Goal: Use online tool/utility: Utilize a website feature to perform a specific function

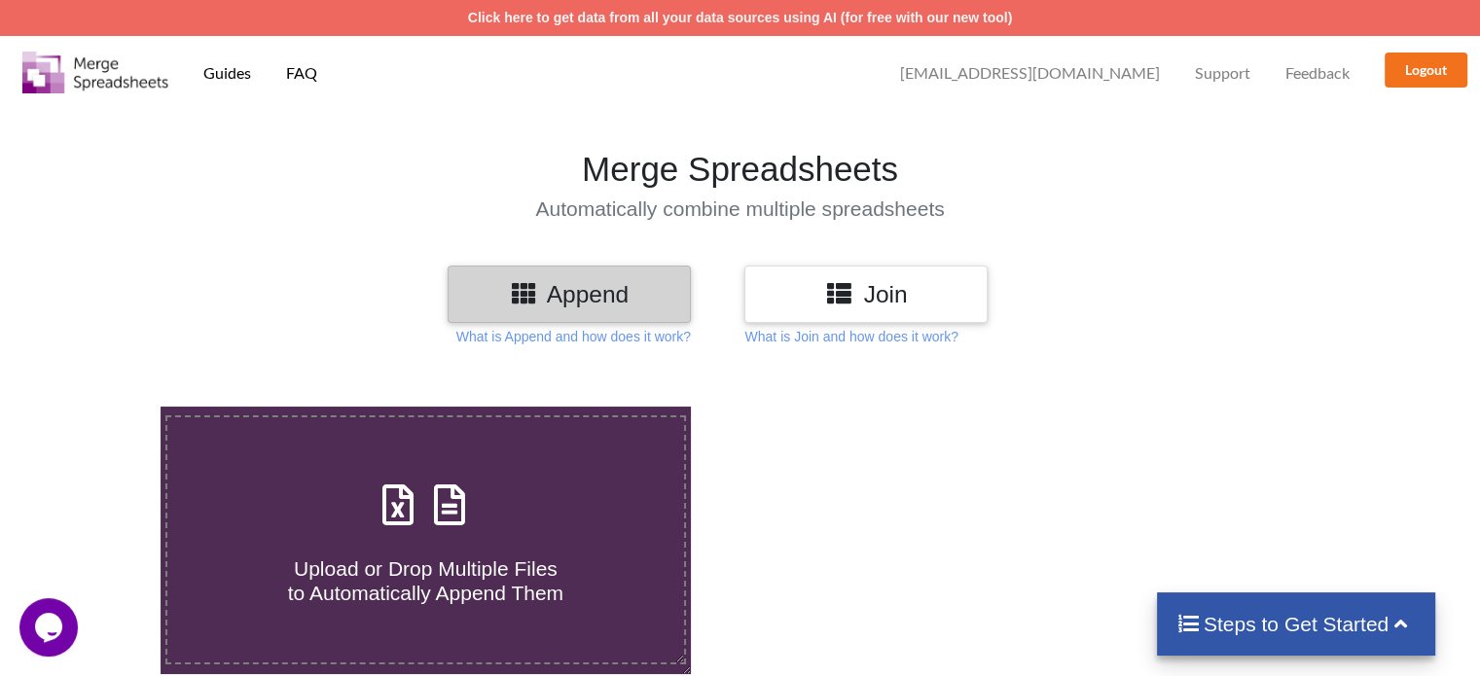
click at [830, 299] on icon at bounding box center [839, 292] width 28 height 24
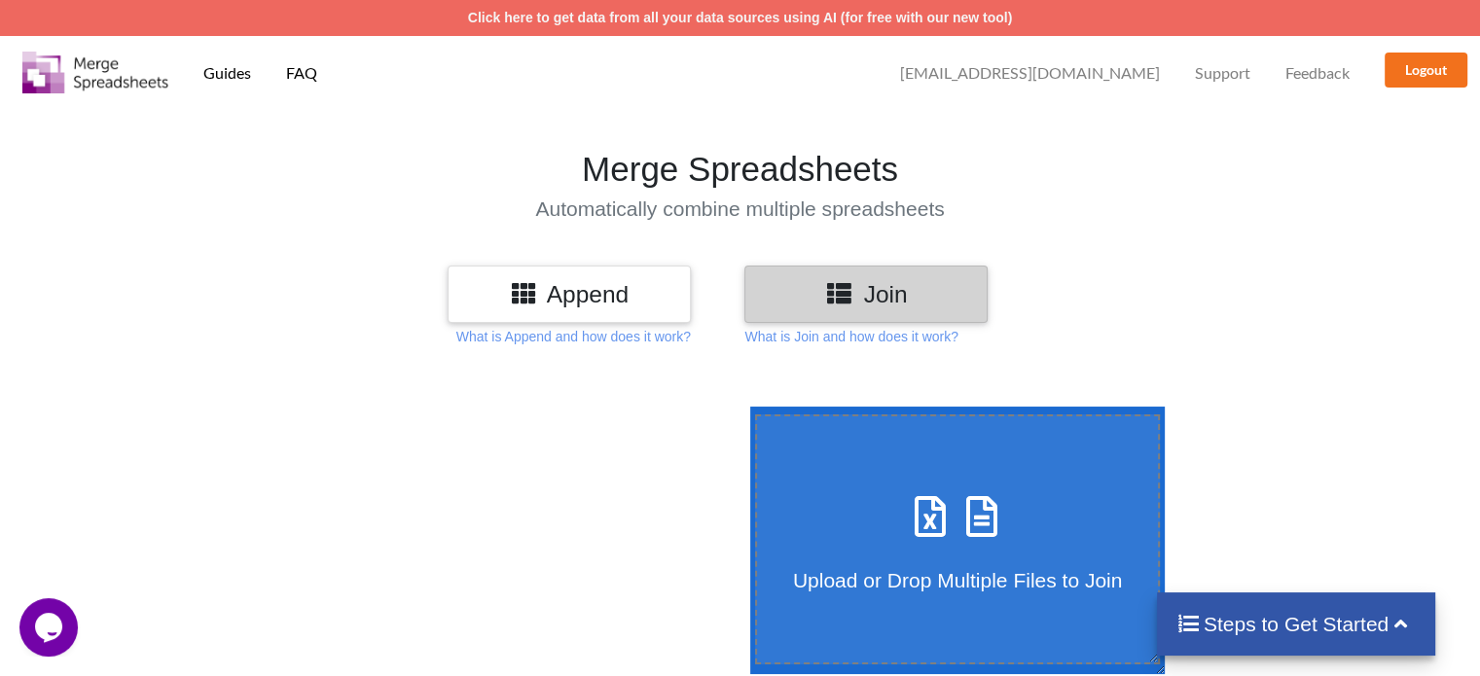
click at [813, 545] on h4 "Upload or Drop Multiple Files to Join" at bounding box center [958, 568] width 402 height 49
click at [745, 407] on input "Upload or Drop Multiple Files to Join" at bounding box center [745, 407] width 0 height 0
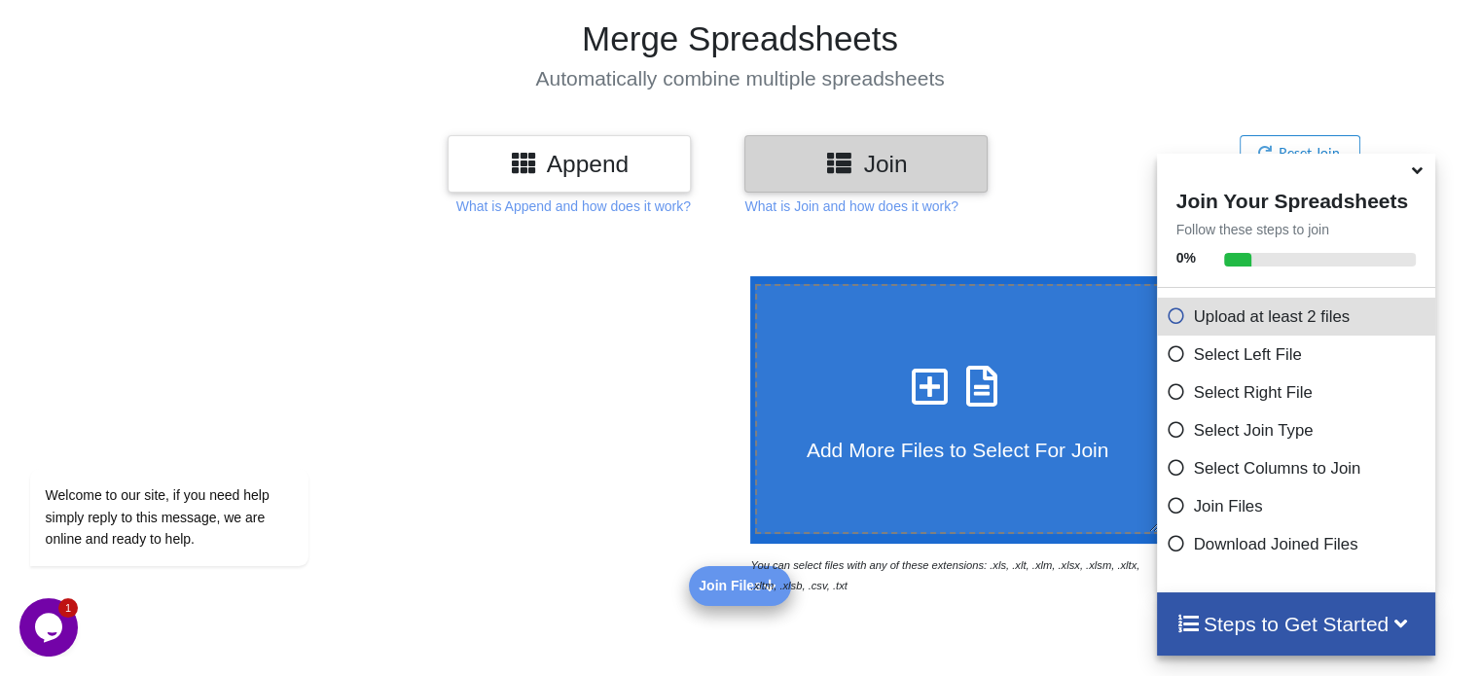
scroll to position [119, 0]
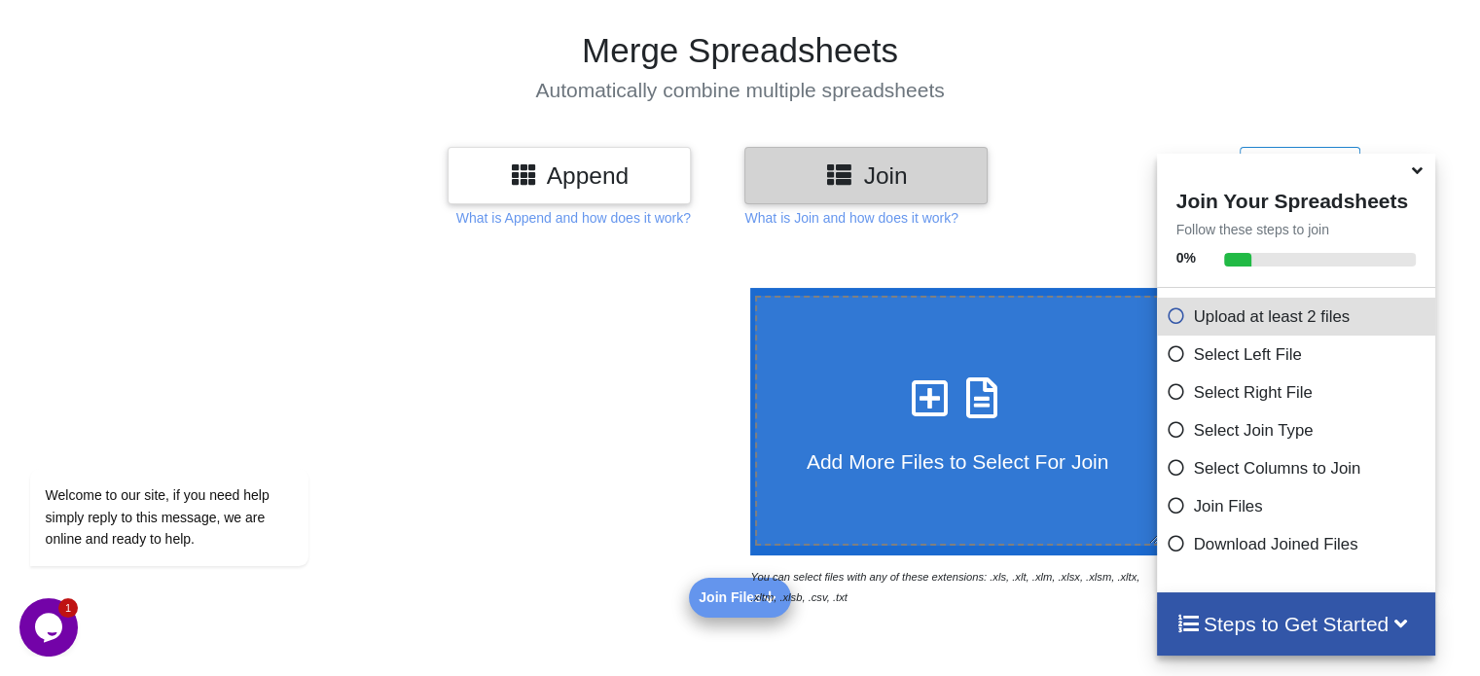
click at [867, 394] on div "Add More Files to Select For Join" at bounding box center [958, 421] width 402 height 106
click at [745, 288] on input "Add More Files to Select For Join" at bounding box center [745, 288] width 0 height 0
type input "C:\fakepath\2025 Liabs Master - [DATE].xlsx"
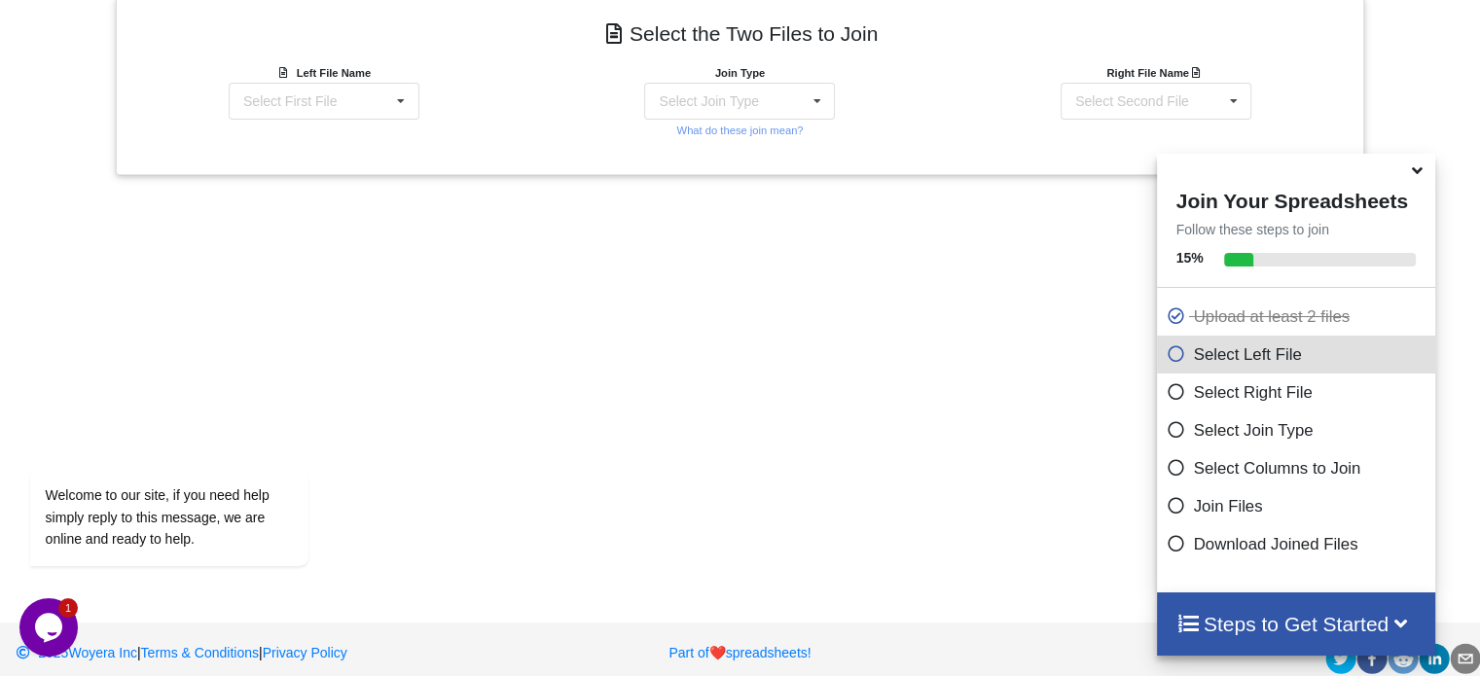
scroll to position [784, 0]
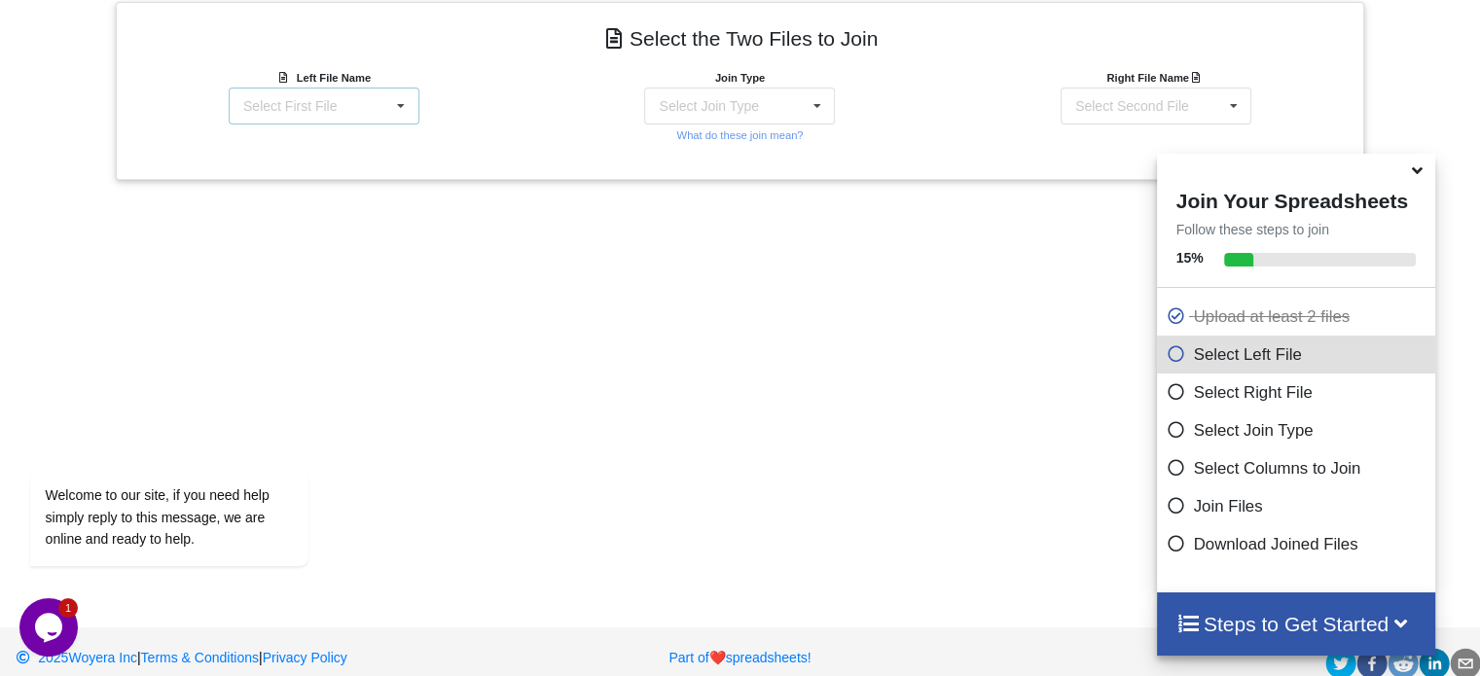
click at [392, 104] on icon at bounding box center [400, 107] width 29 height 36
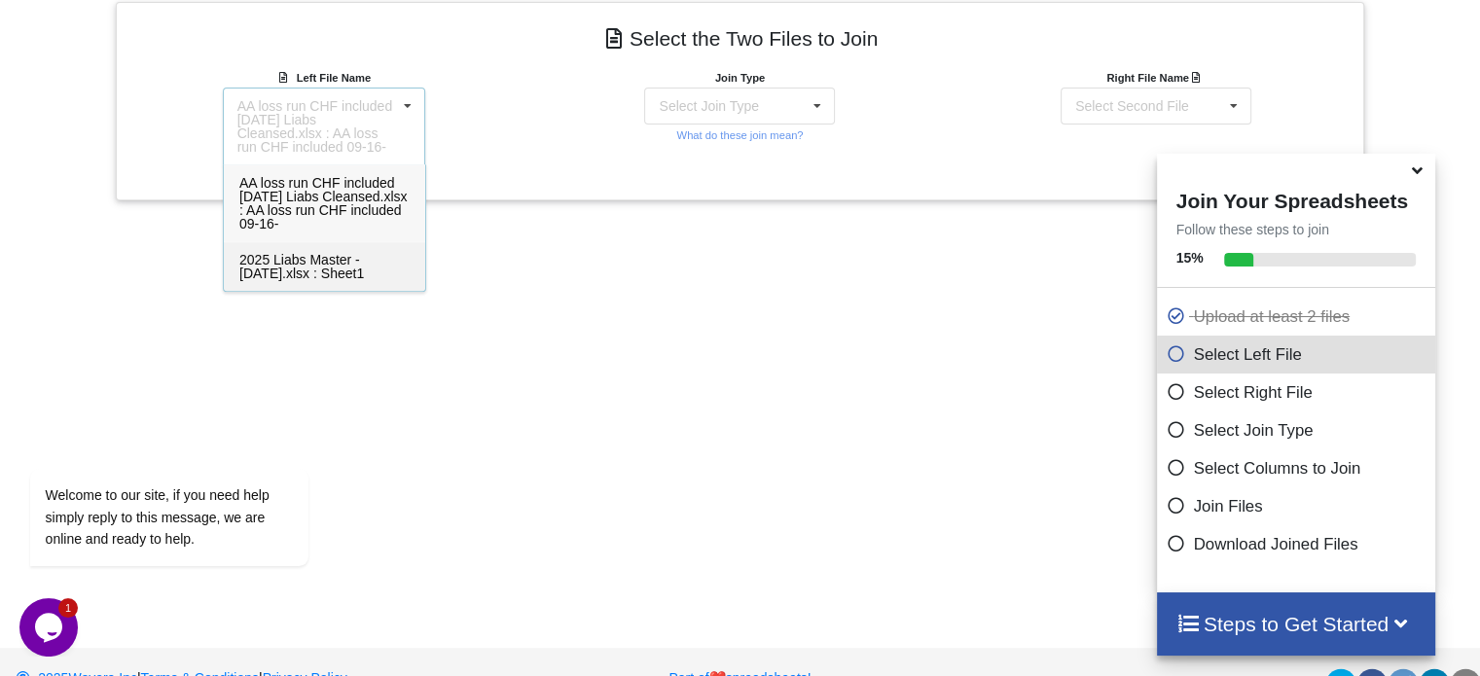
click at [331, 264] on span "2025 Liabs Master - [DATE].xlsx : Sheet1" at bounding box center [301, 266] width 125 height 29
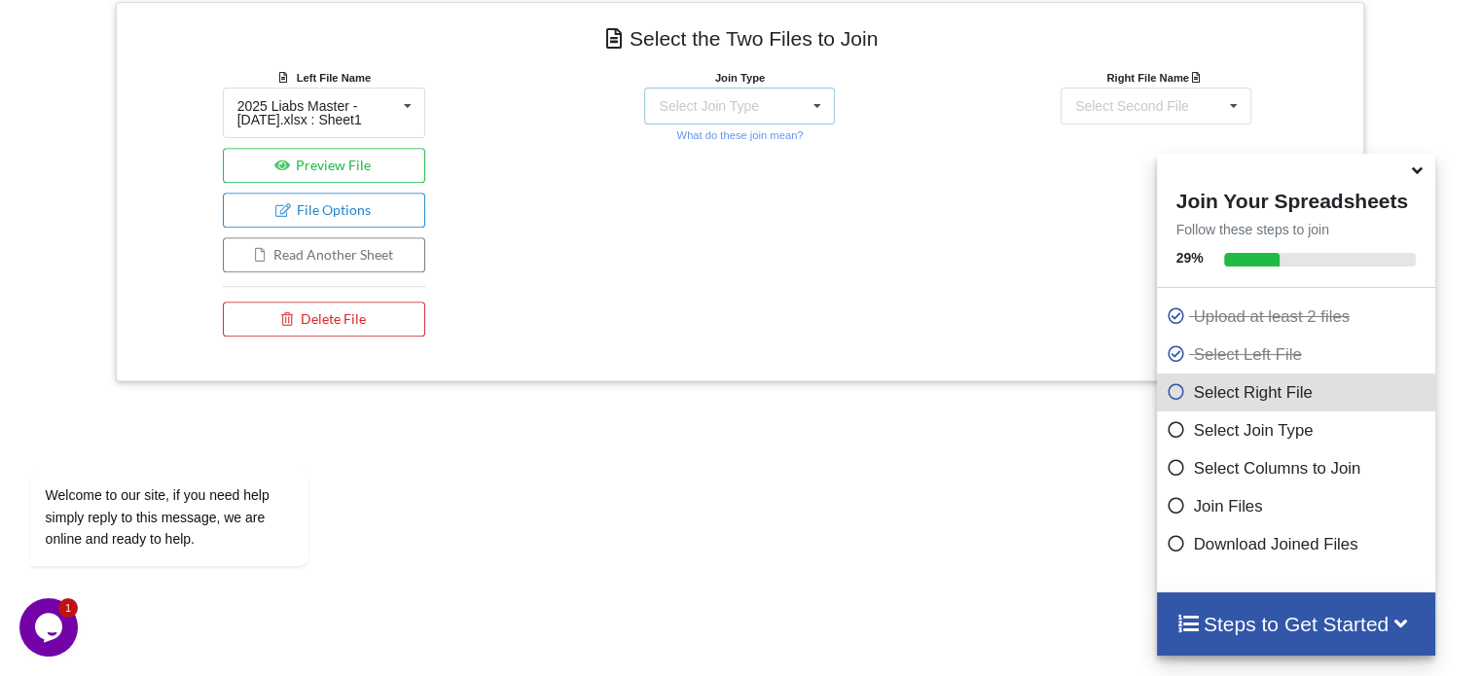
click at [819, 108] on icon at bounding box center [817, 107] width 29 height 36
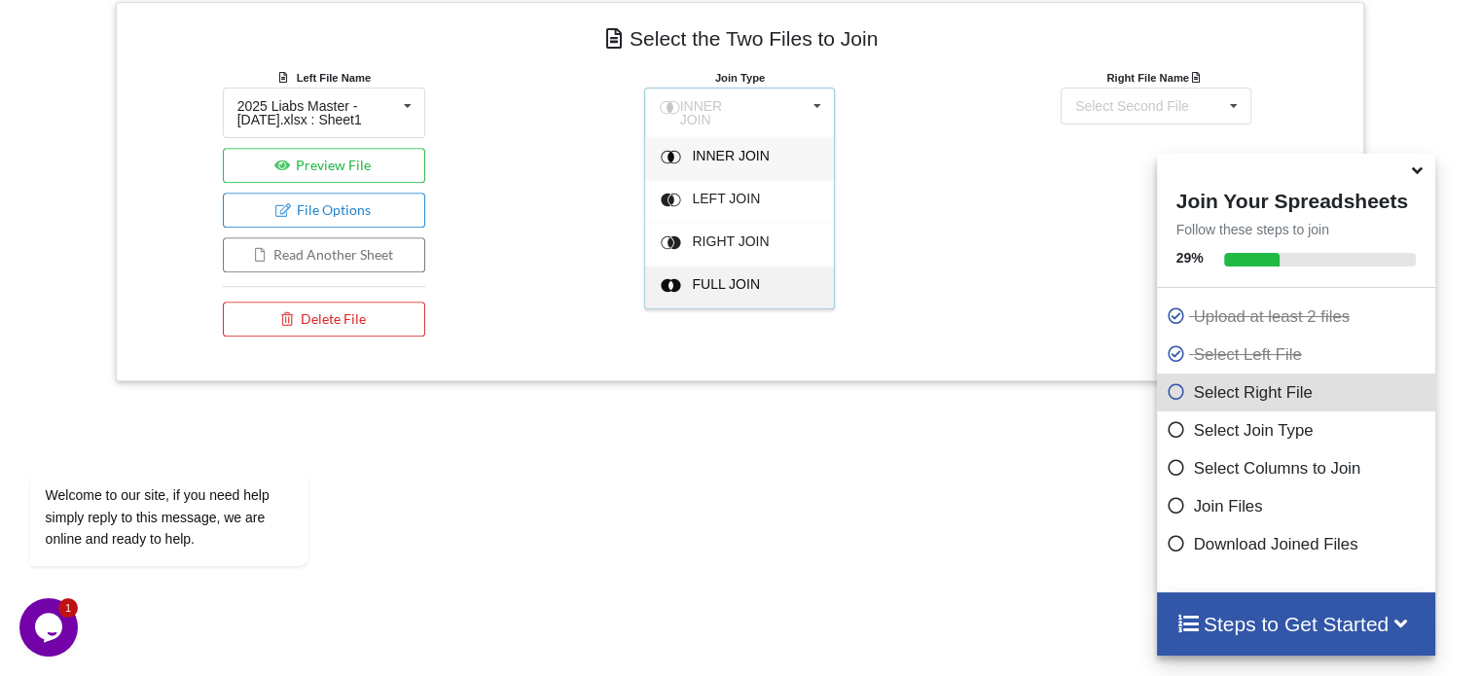
click at [716, 276] on span "FULL JOIN" at bounding box center [727, 284] width 68 height 16
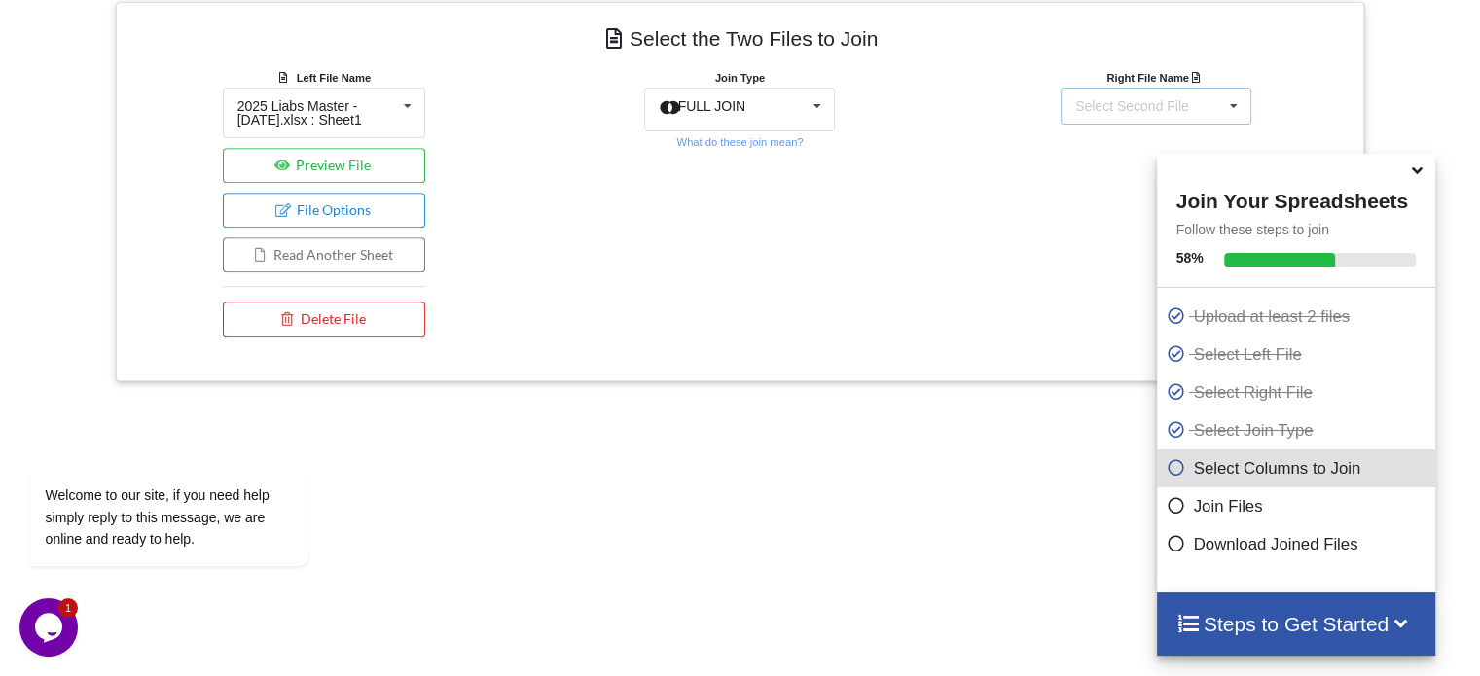
click at [1233, 110] on icon at bounding box center [1232, 107] width 29 height 36
click at [1095, 212] on span "AA loss run CHF included [DATE] Liabs Cleansed.xlsx : AA loss run CHF included …" at bounding box center [1154, 203] width 167 height 56
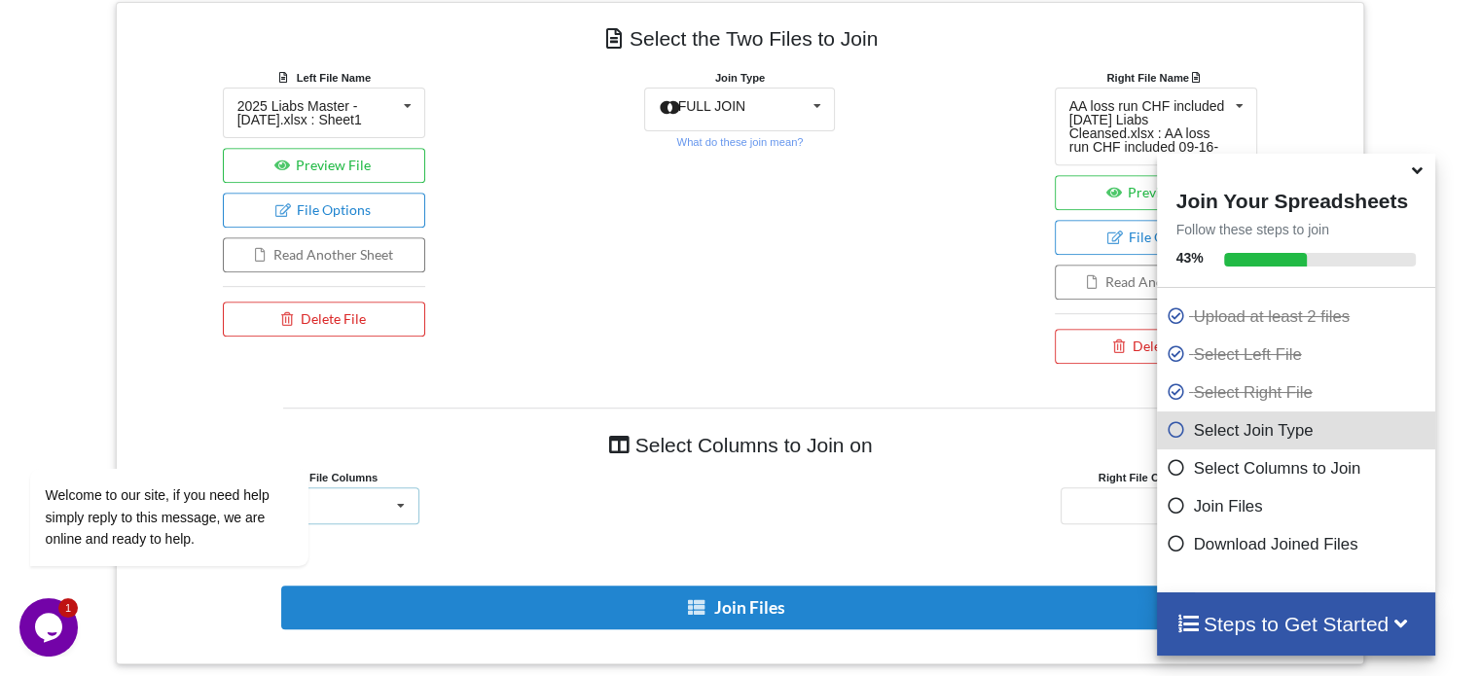
click at [398, 502] on icon at bounding box center [400, 506] width 29 height 36
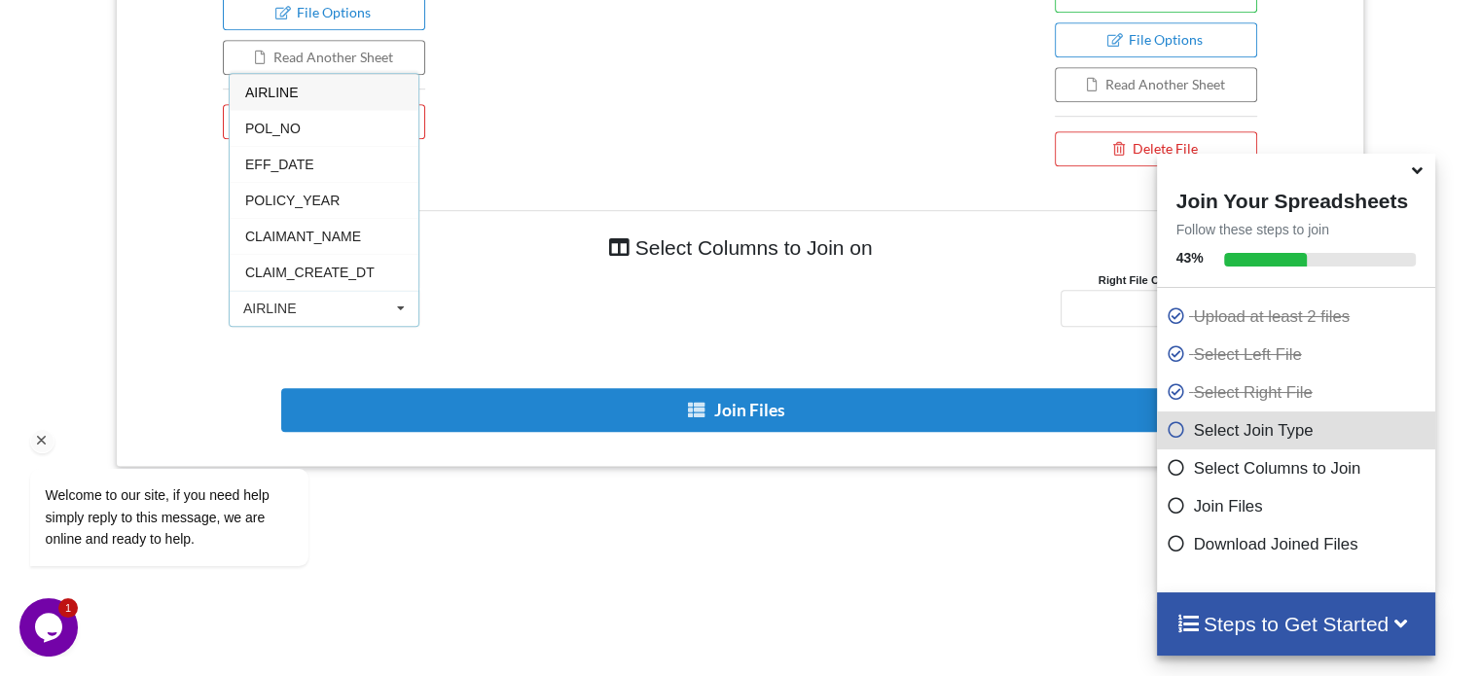
scroll to position [1028, 0]
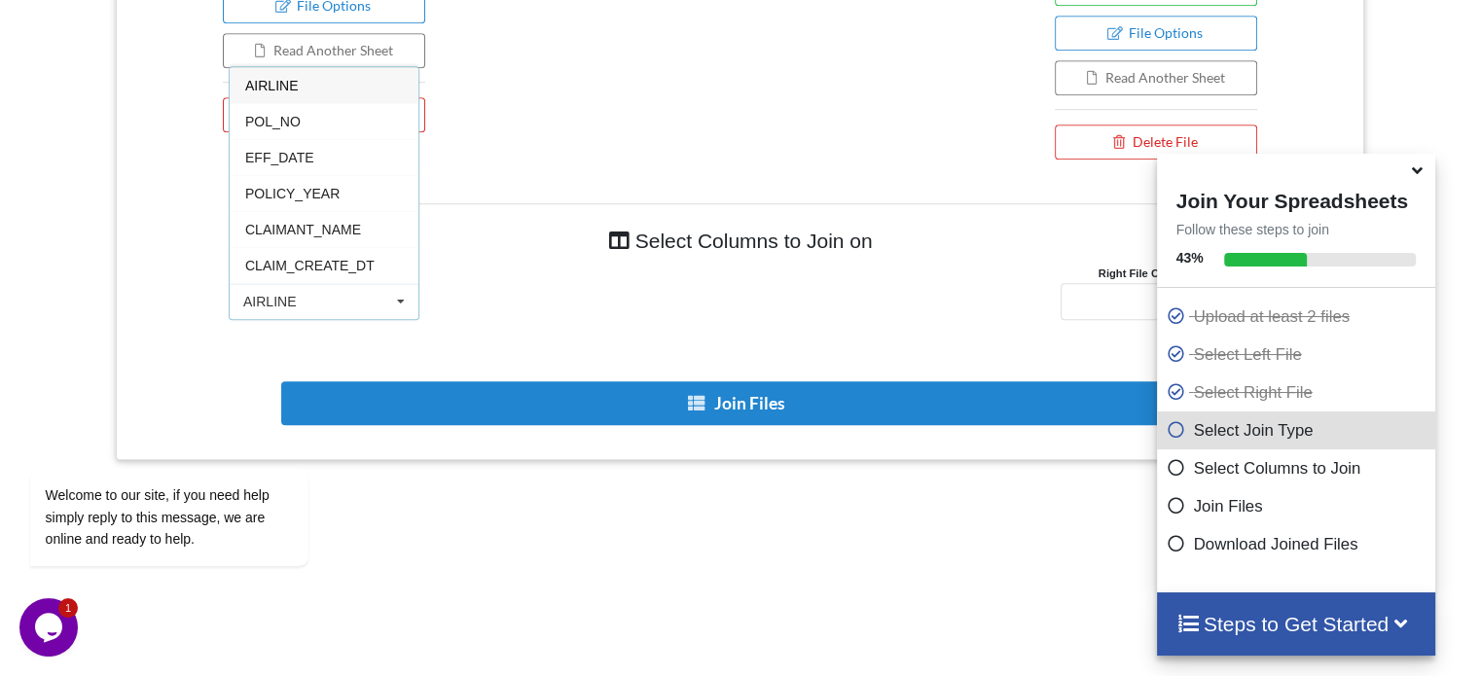
click at [401, 300] on icon at bounding box center [400, 302] width 29 height 36
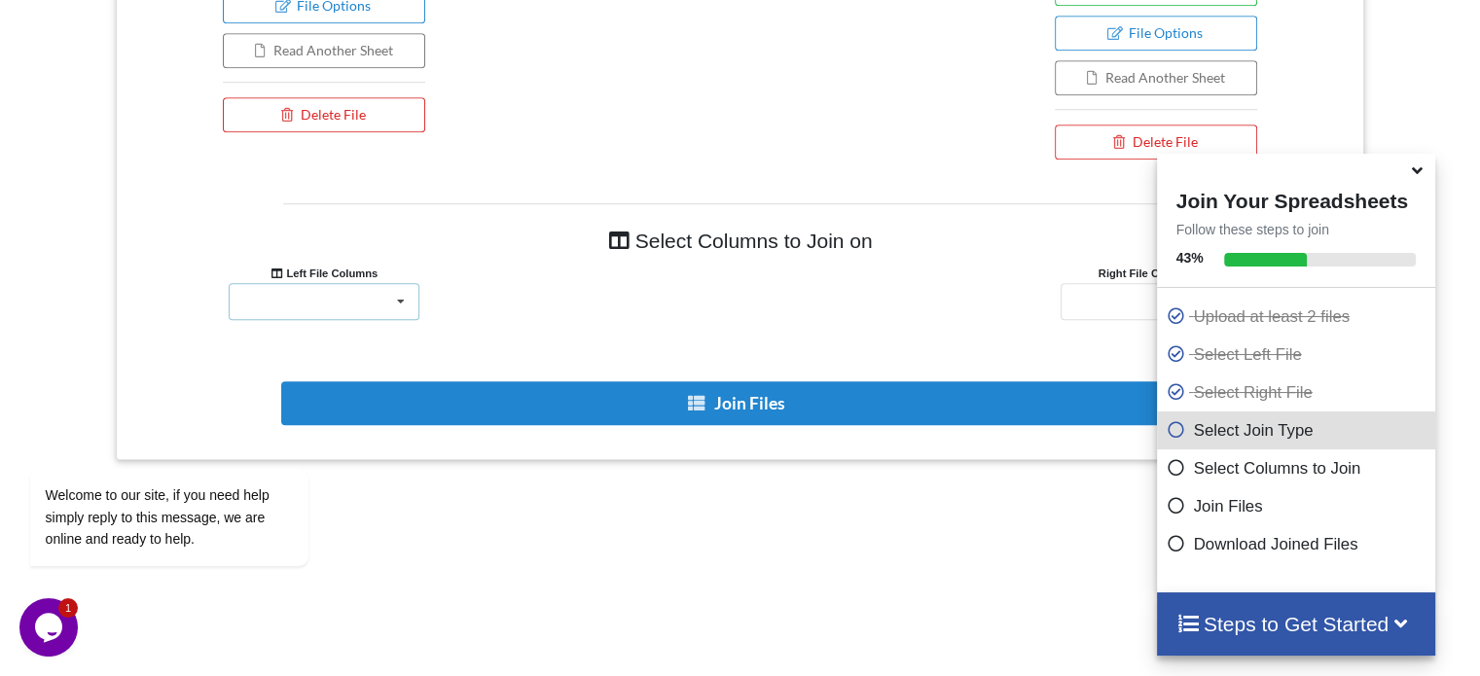
click at [401, 300] on icon at bounding box center [400, 302] width 29 height 36
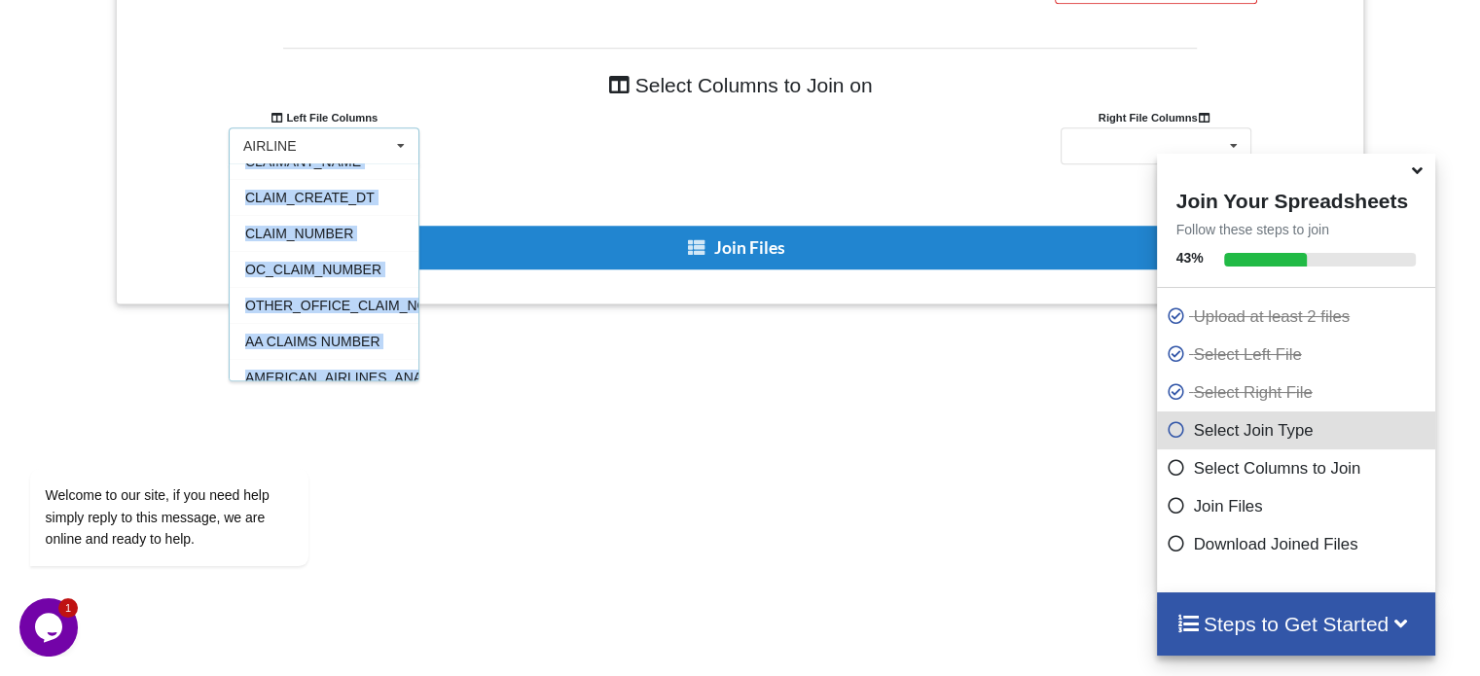
scroll to position [165, 0]
click at [315, 225] on span "CLAIM_NUMBER" at bounding box center [299, 233] width 108 height 16
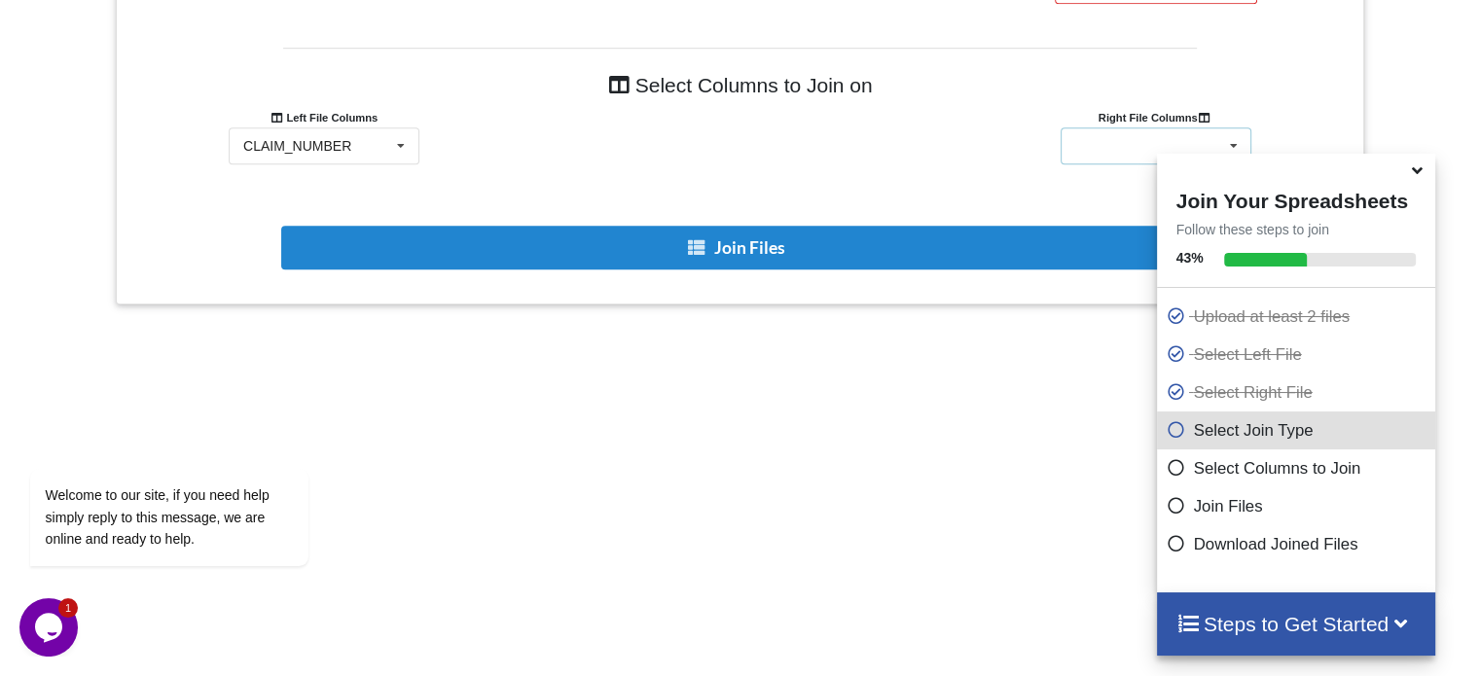
click at [1236, 135] on icon at bounding box center [1232, 146] width 29 height 36
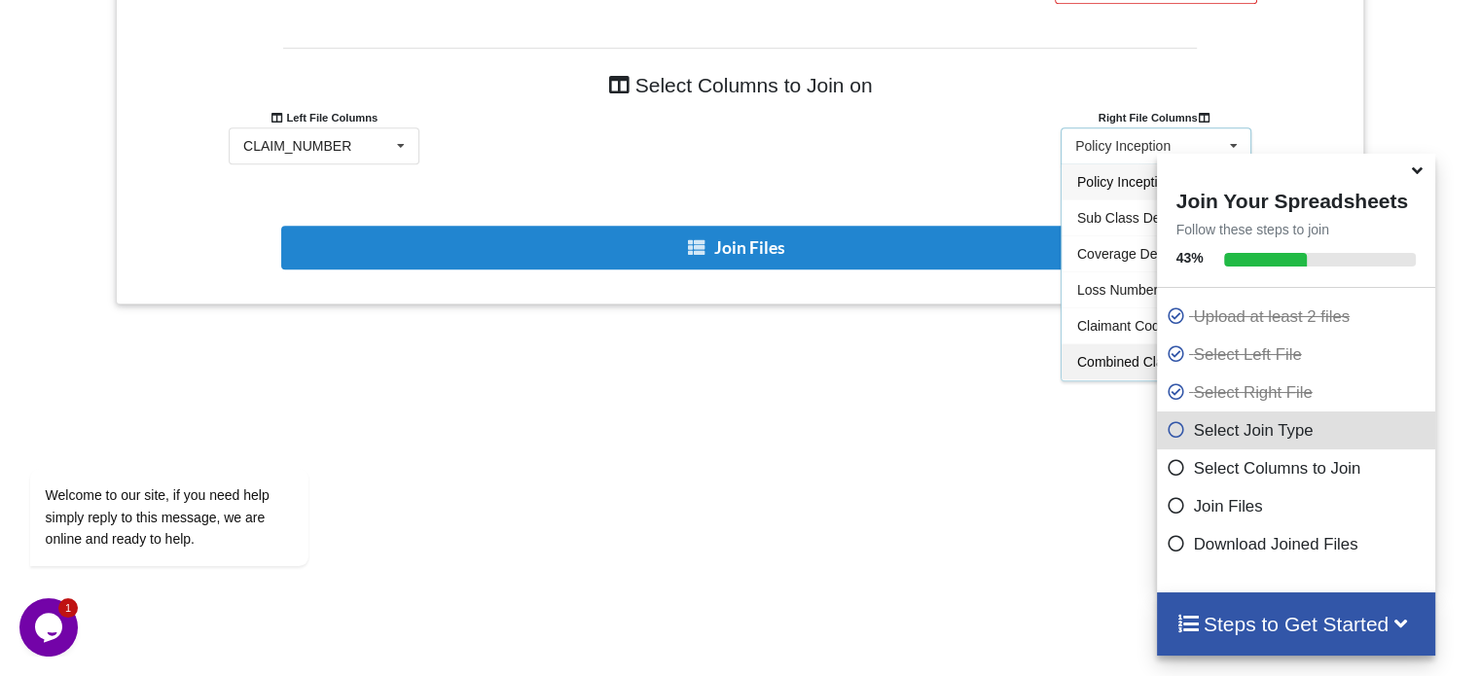
click at [1104, 363] on span "Combined Claim Number" at bounding box center [1153, 362] width 153 height 16
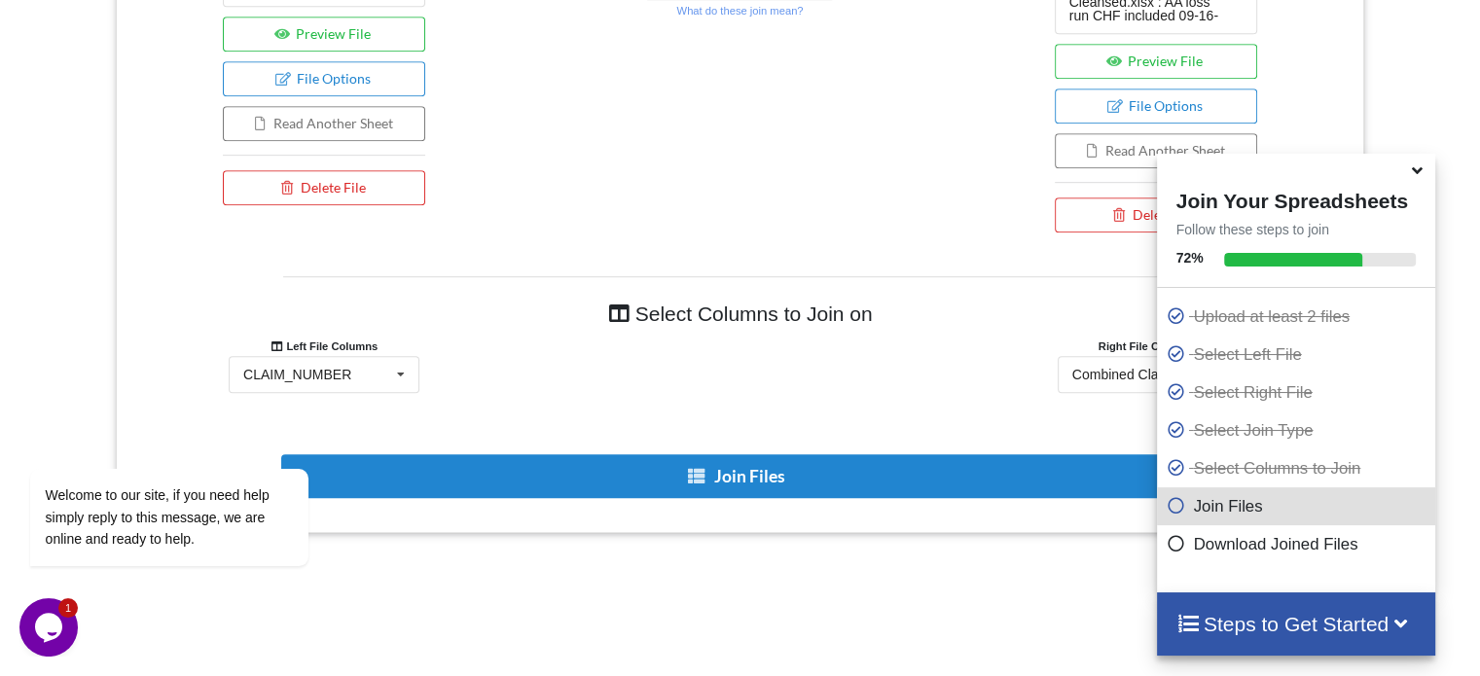
scroll to position [978, 0]
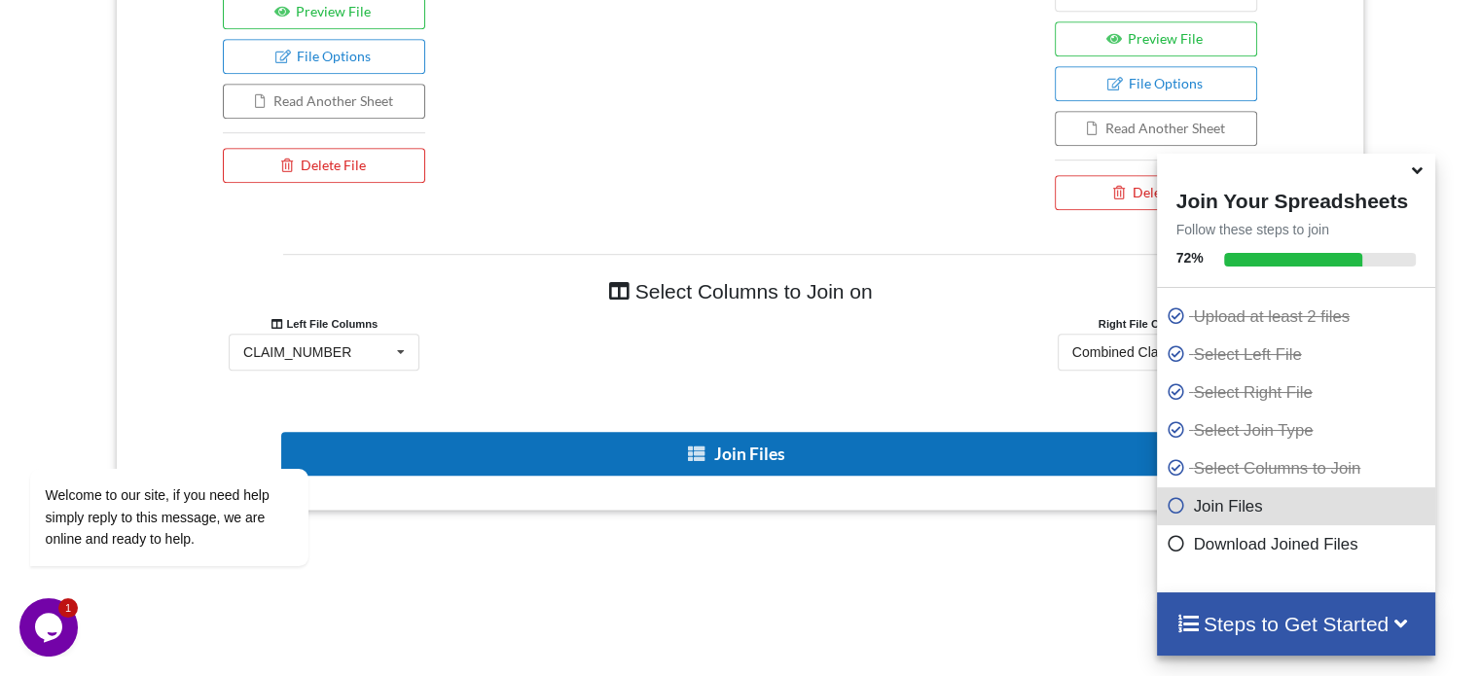
click at [662, 449] on button "Join Files" at bounding box center [737, 454] width 913 height 44
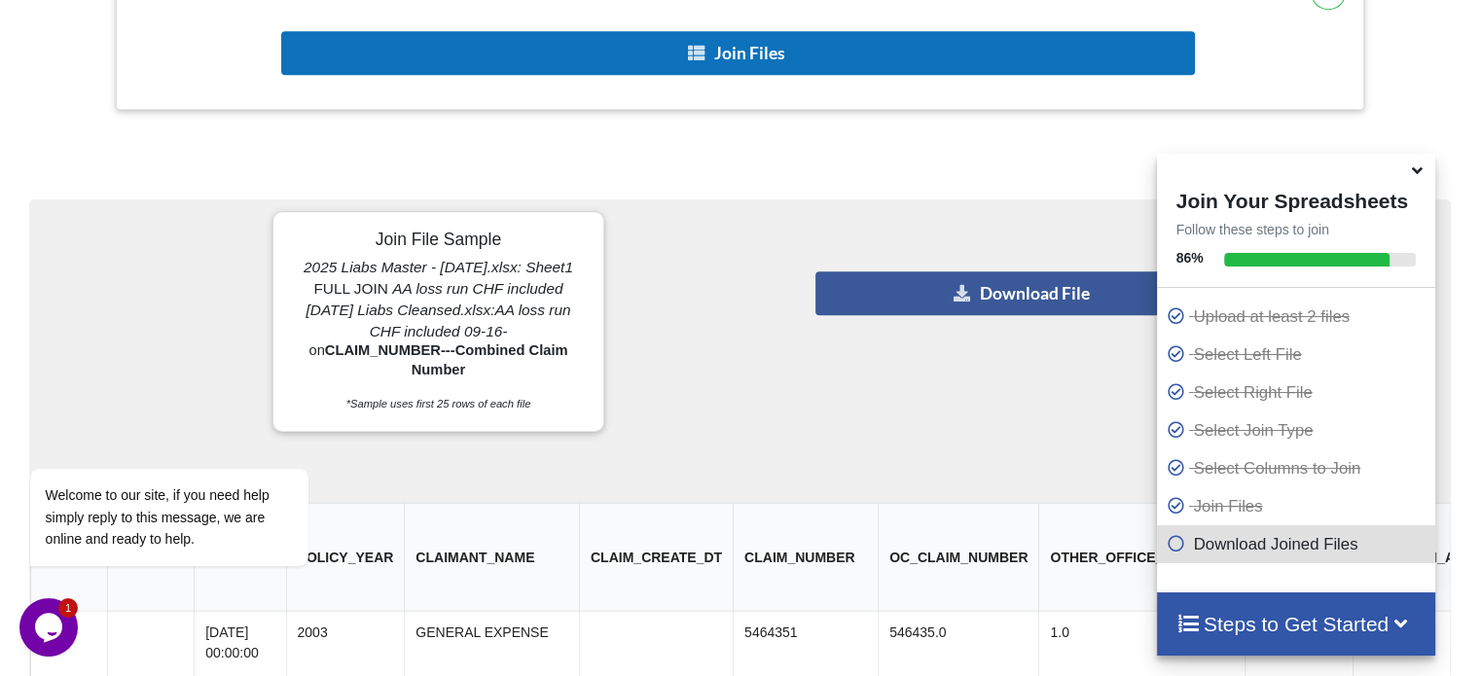
scroll to position [1378, 0]
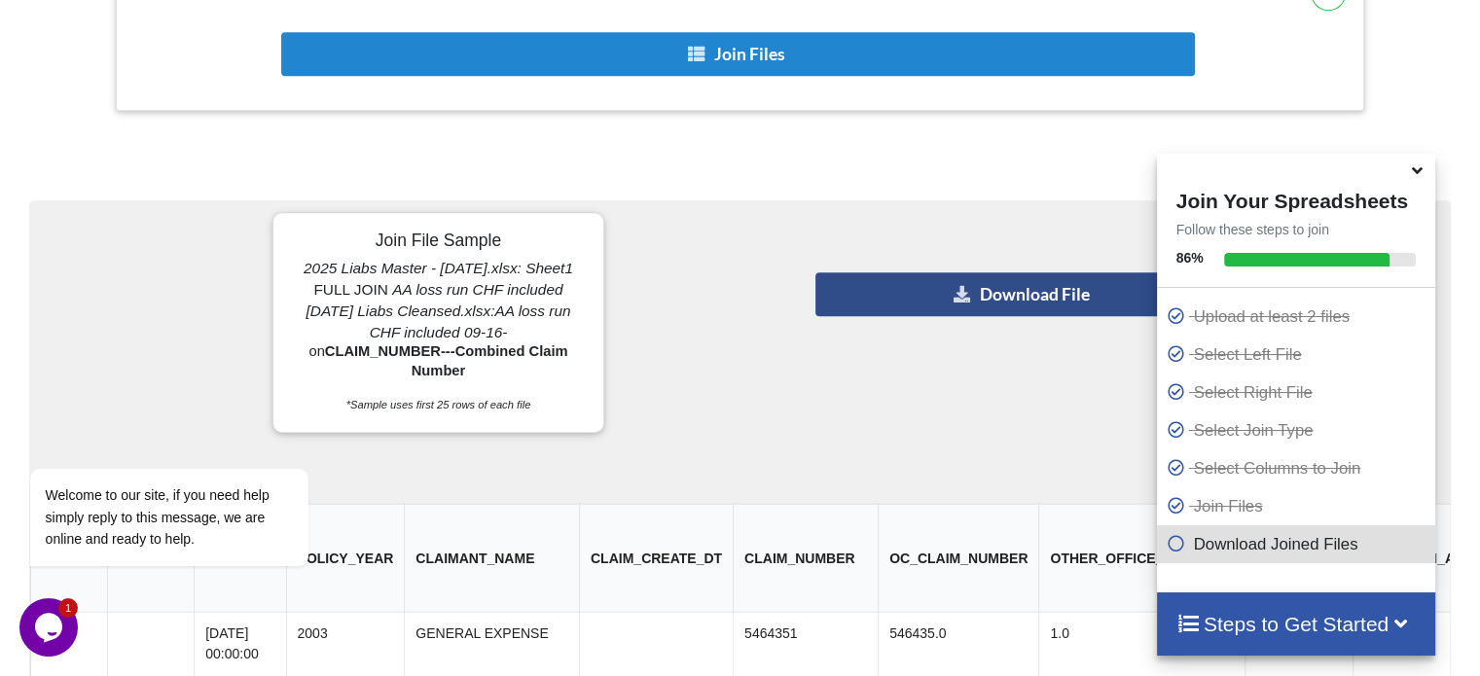
click at [910, 303] on button "Download File" at bounding box center [1021, 294] width 413 height 44
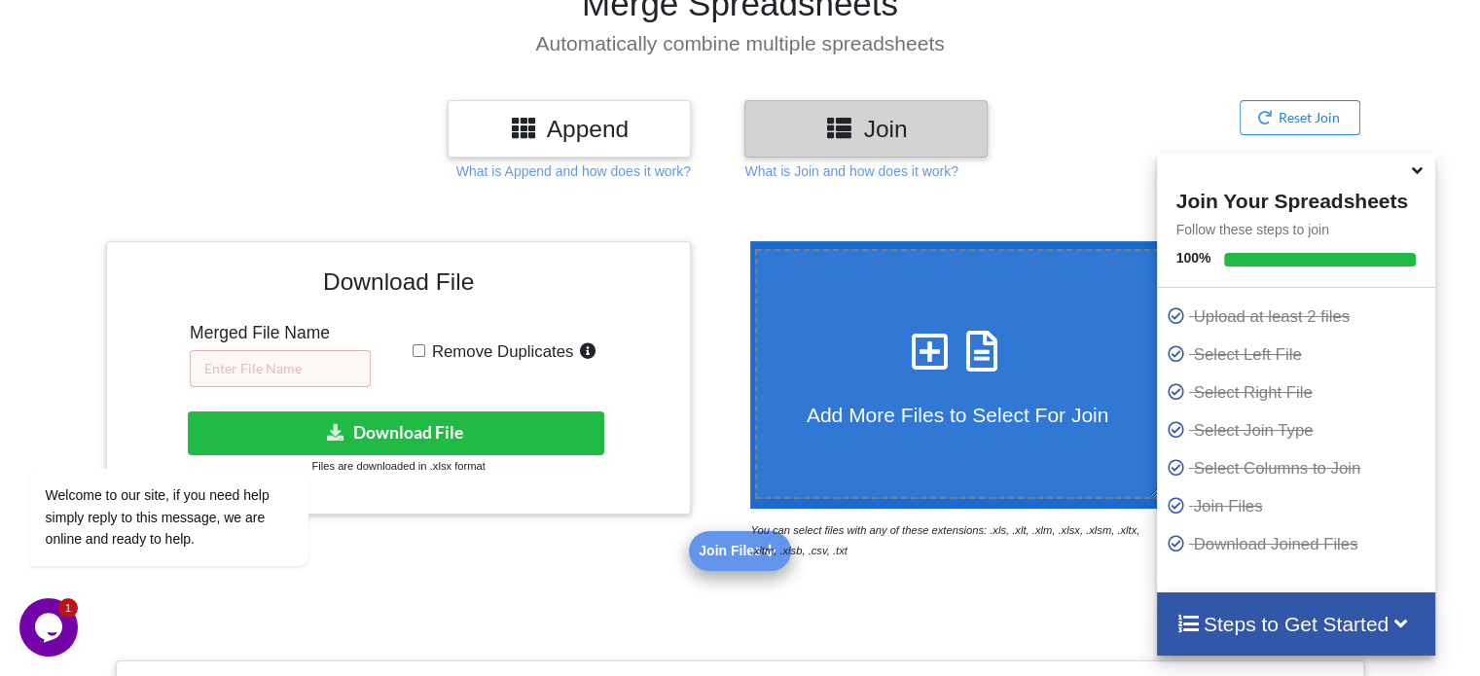
scroll to position [163, 0]
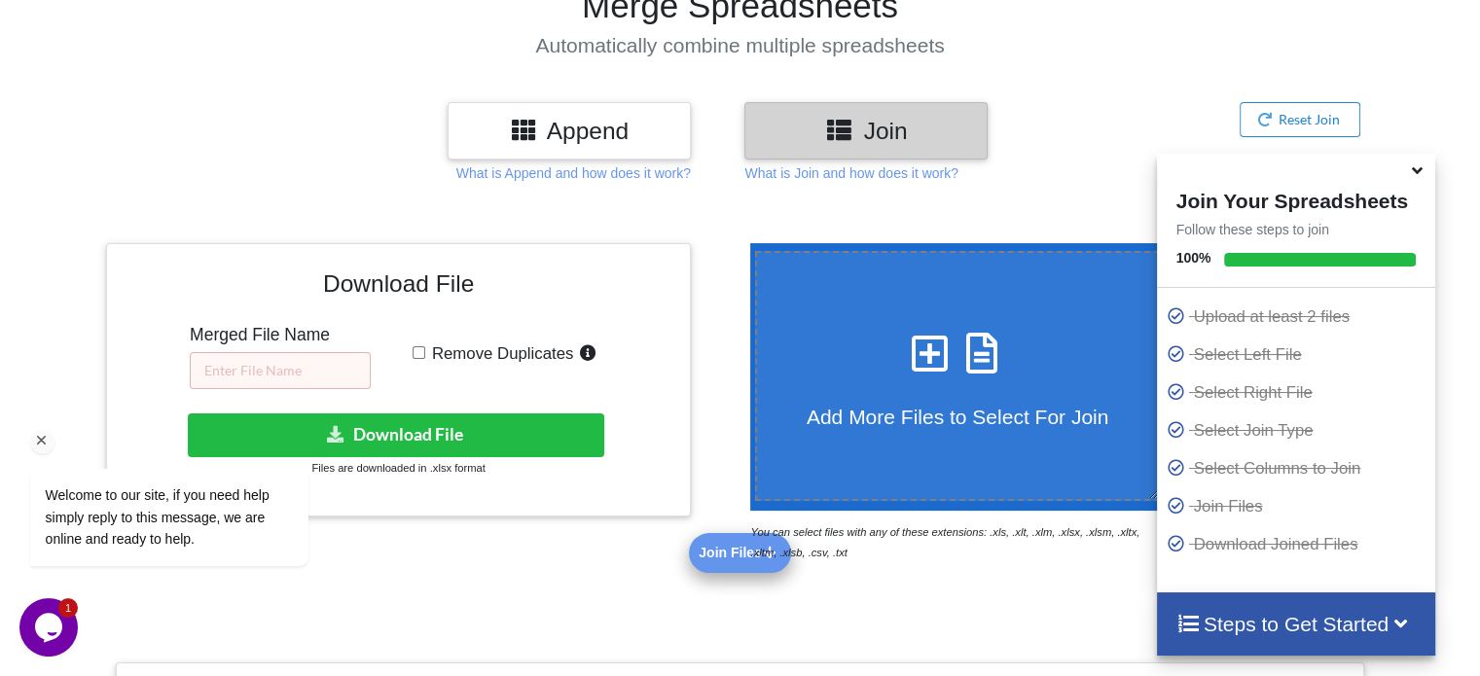
click at [290, 376] on div "Welcome to our site, if you need help simply reply to this message, we are onli…" at bounding box center [194, 437] width 350 height 296
click at [320, 372] on div "Welcome to our site, if you need help simply reply to this message, we are onli…" at bounding box center [194, 437] width 350 height 296
click at [39, 446] on icon "Chat attention grabber" at bounding box center [42, 441] width 18 height 18
click at [39, 447] on div at bounding box center [47, 402] width 125 height 319
click at [239, 371] on input "text" at bounding box center [280, 370] width 181 height 37
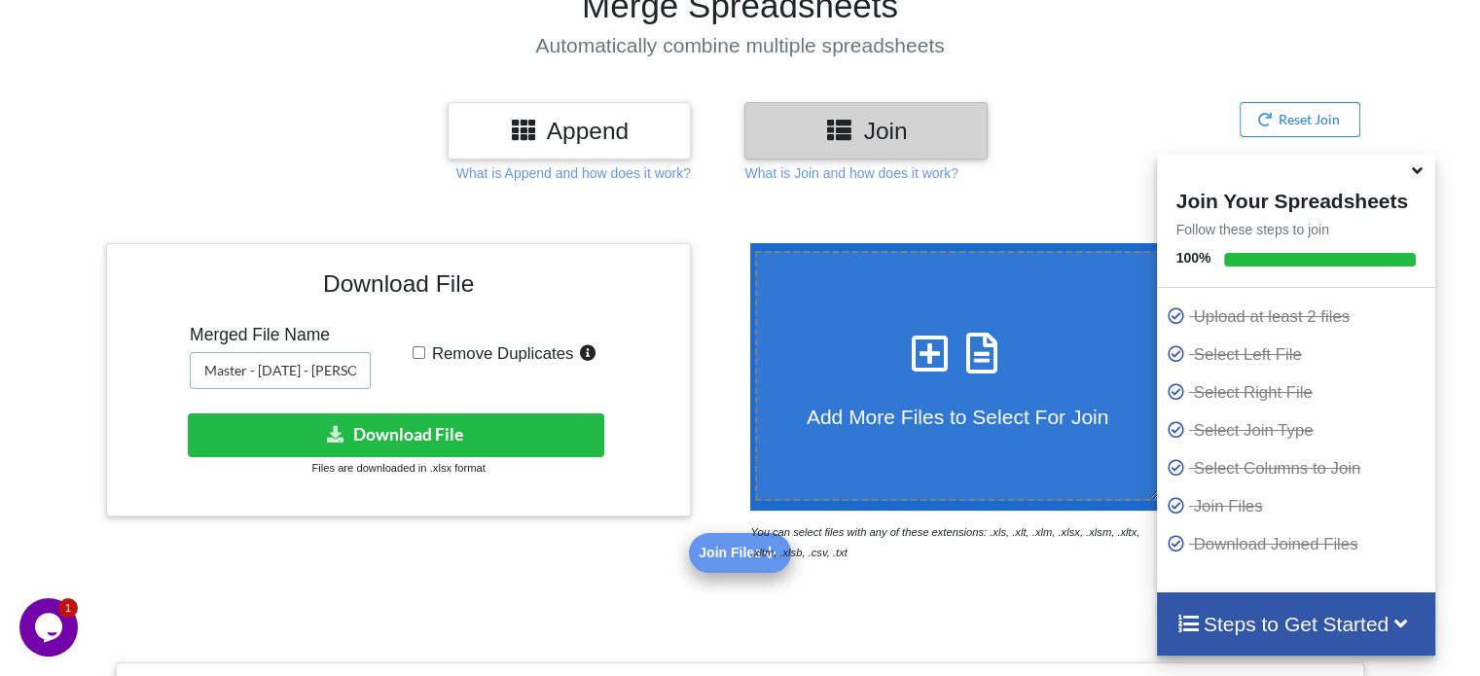
scroll to position [0, 69]
drag, startPoint x: 329, startPoint y: 375, endPoint x: 342, endPoint y: 373, distance: 13.8
click at [342, 373] on input "2024 Liabs Master - [DATE] - [PERSON_NAME]" at bounding box center [280, 370] width 181 height 37
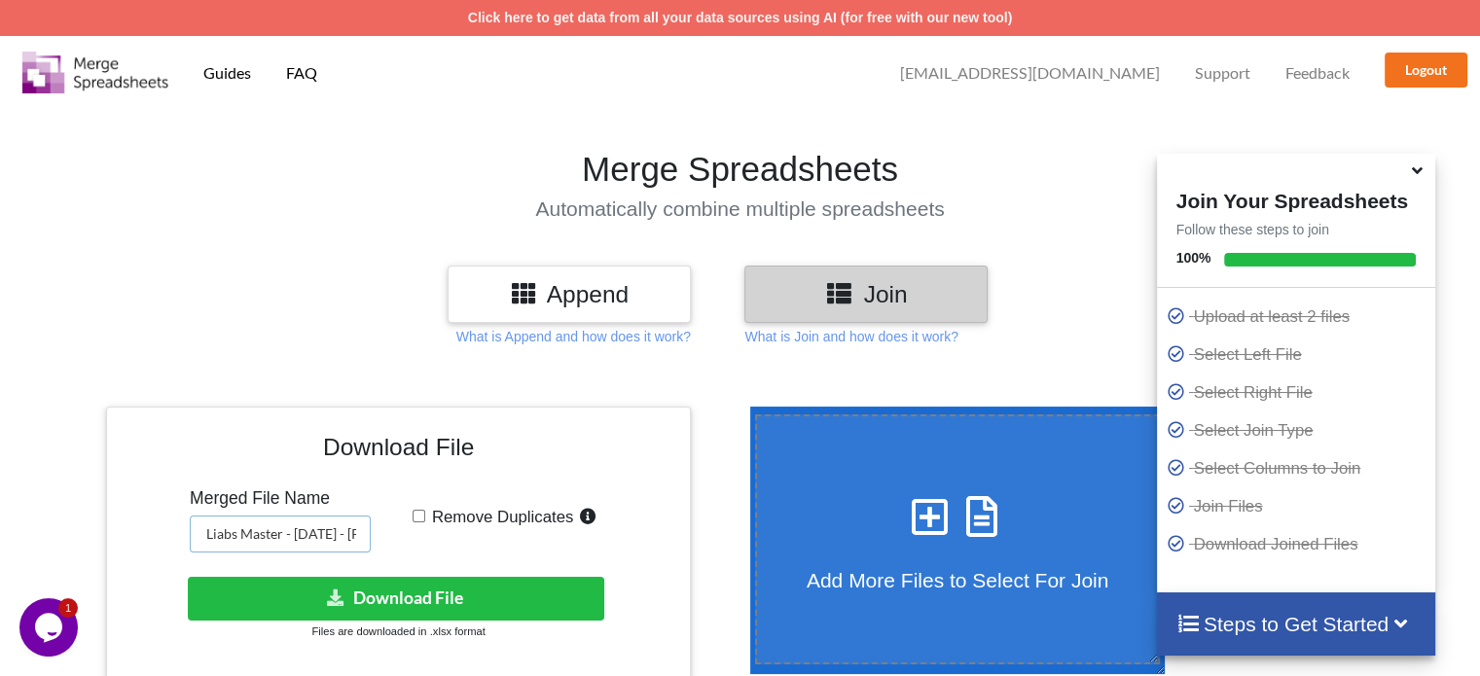
scroll to position [0, 0]
click at [345, 534] on input "2025 Liabs Master - [DATE] - [PERSON_NAME]" at bounding box center [280, 534] width 181 height 37
drag, startPoint x: 328, startPoint y: 536, endPoint x: 429, endPoint y: 526, distance: 101.6
click at [429, 526] on div "Download File Merged File Name 2025 Liabs Master - [DATE] - Starr Remove Duplic…" at bounding box center [398, 542] width 555 height 243
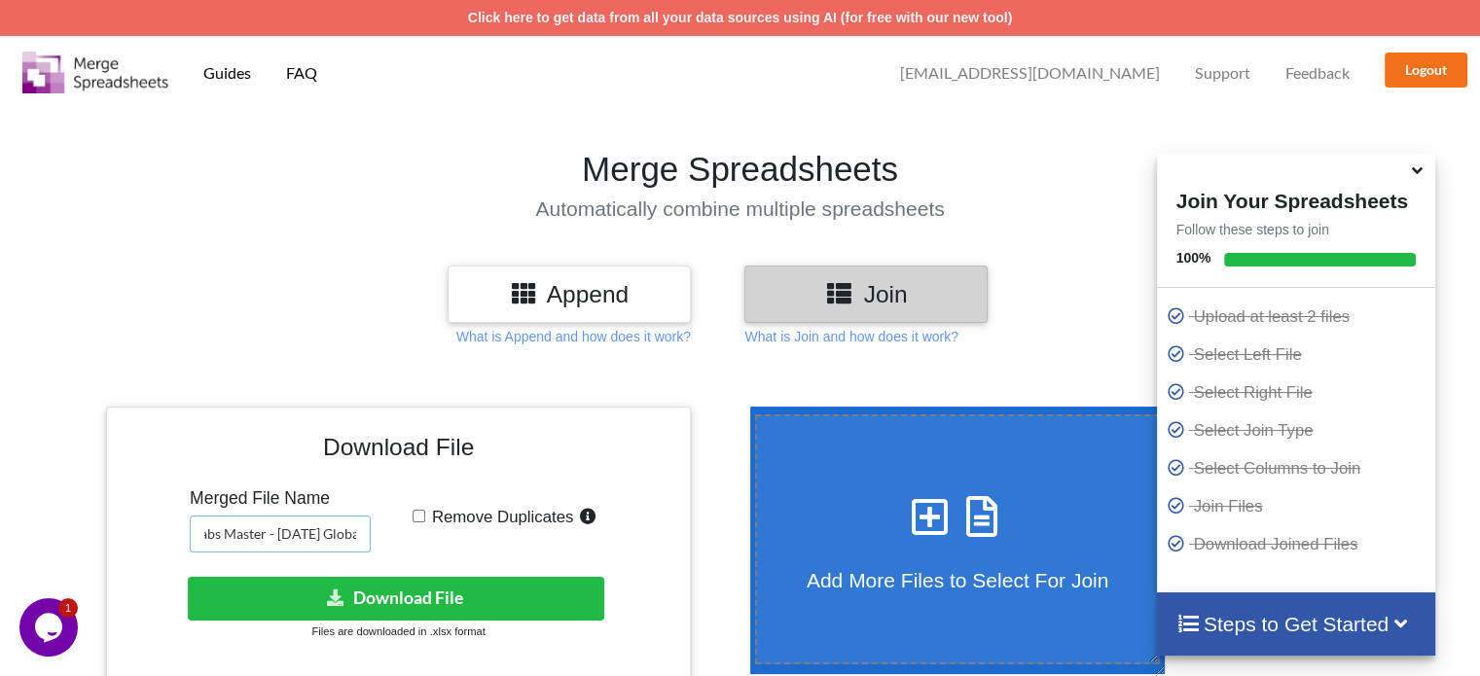
scroll to position [0, 53]
type input "2025 Liabs Master - [DATE] Global"
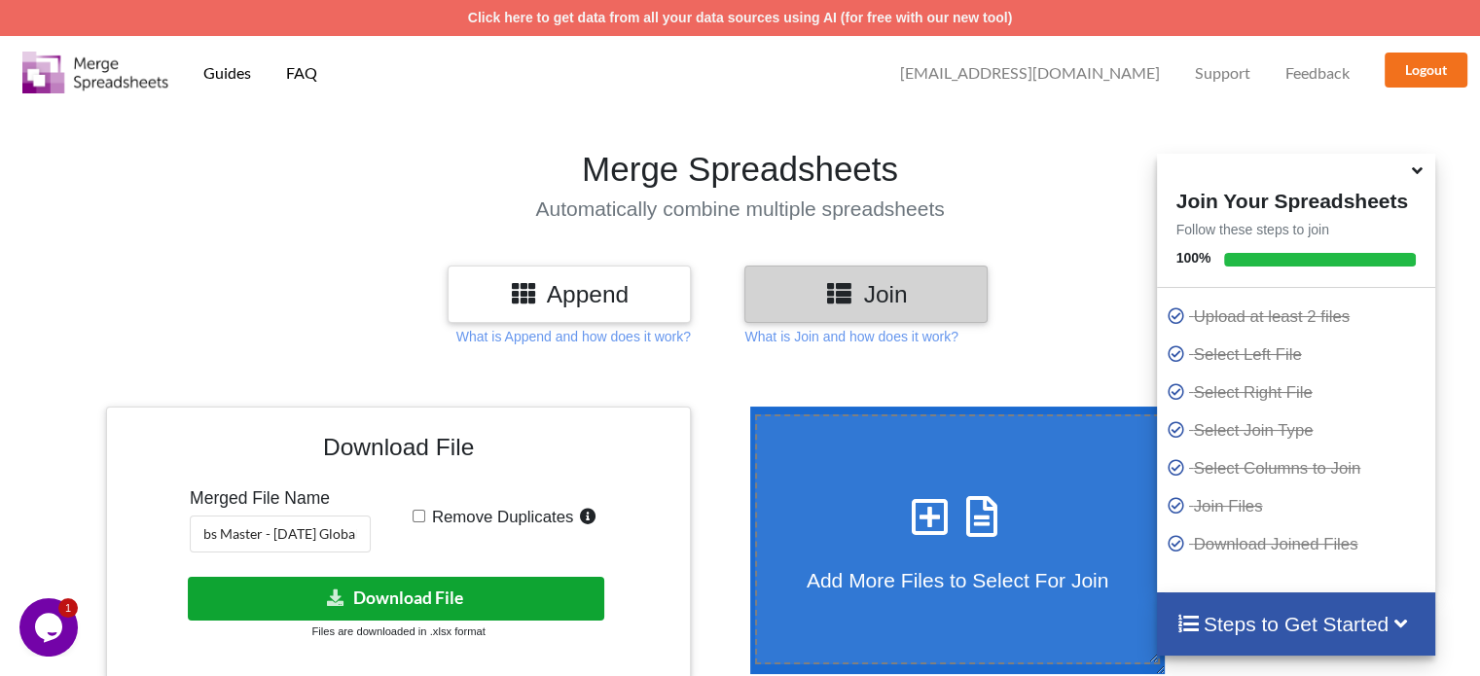
scroll to position [0, 0]
click at [425, 598] on button "Download File" at bounding box center [396, 599] width 416 height 44
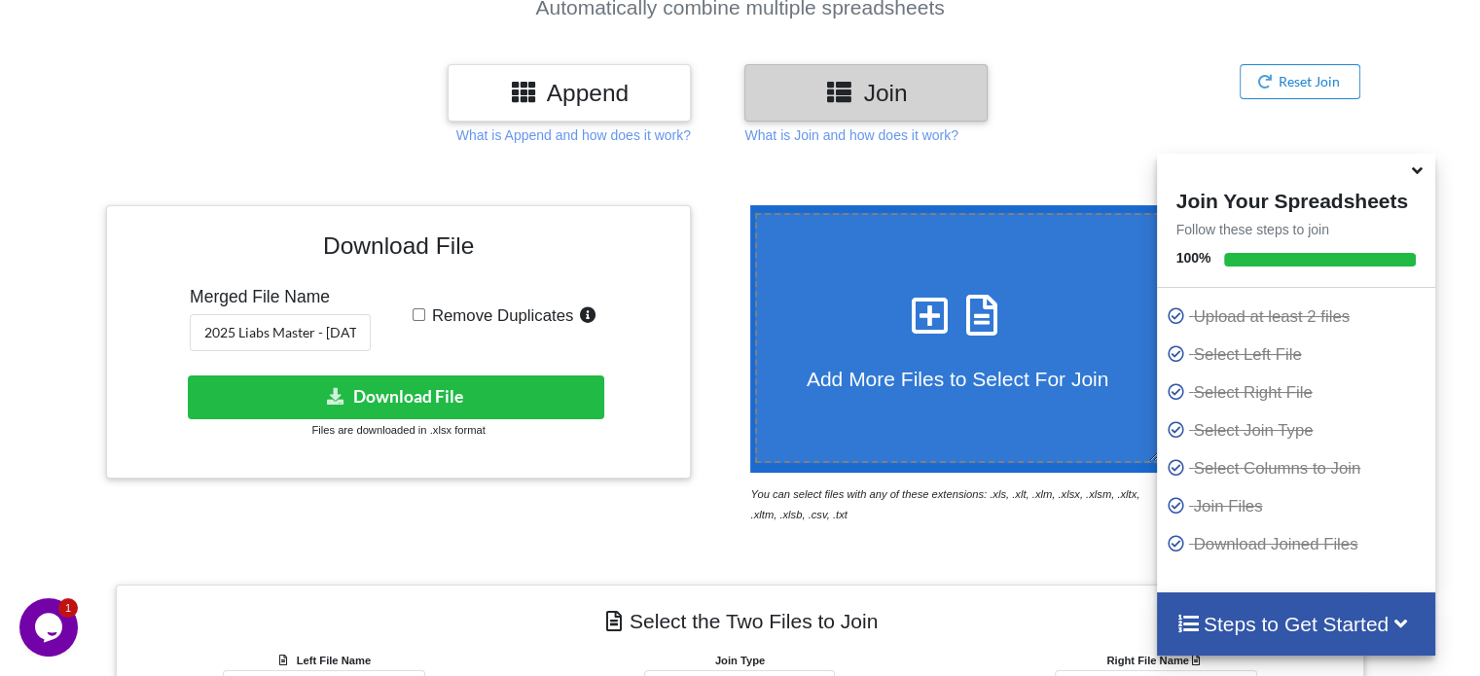
scroll to position [198, 0]
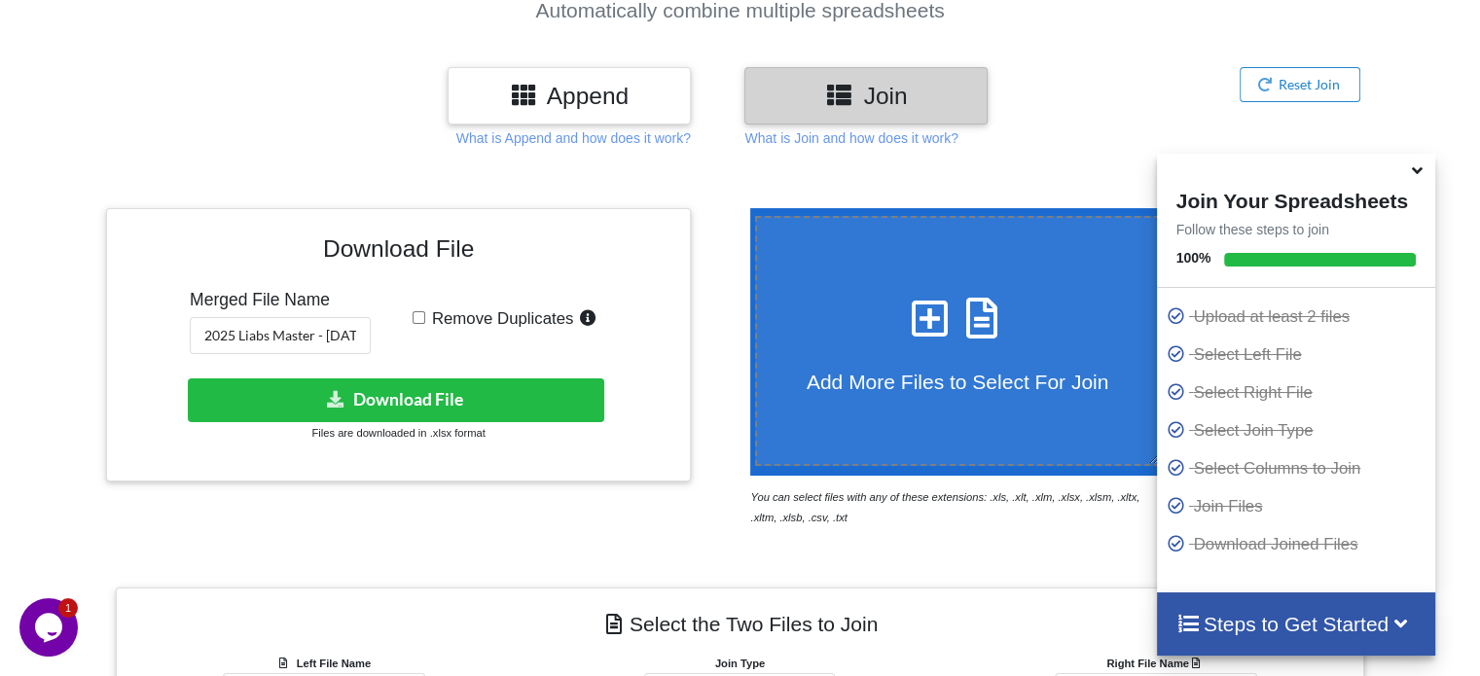
click at [854, 372] on span "Add More Files to Select For Join" at bounding box center [957, 382] width 302 height 22
click at [745, 208] on input "Add More Files to Select For Join" at bounding box center [745, 208] width 0 height 0
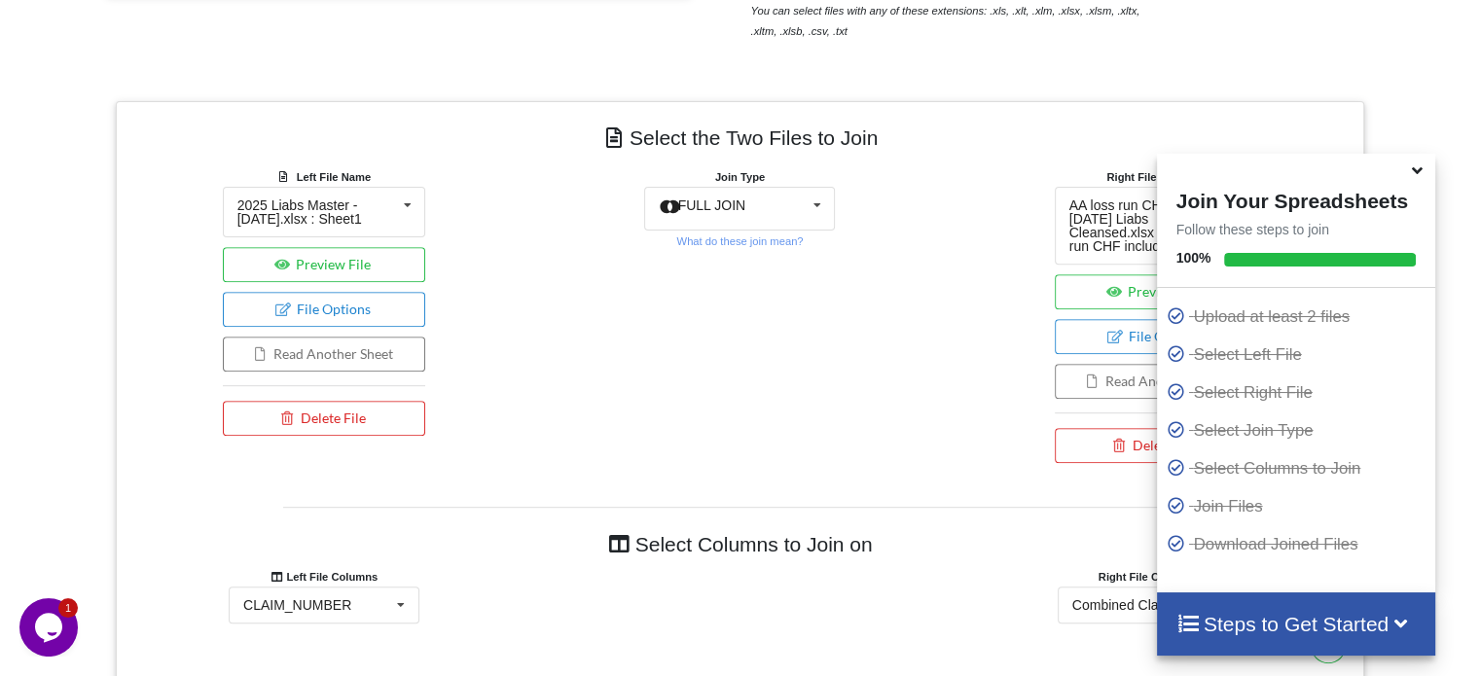
scroll to position [685, 0]
click at [262, 420] on button "Delete File" at bounding box center [324, 418] width 203 height 35
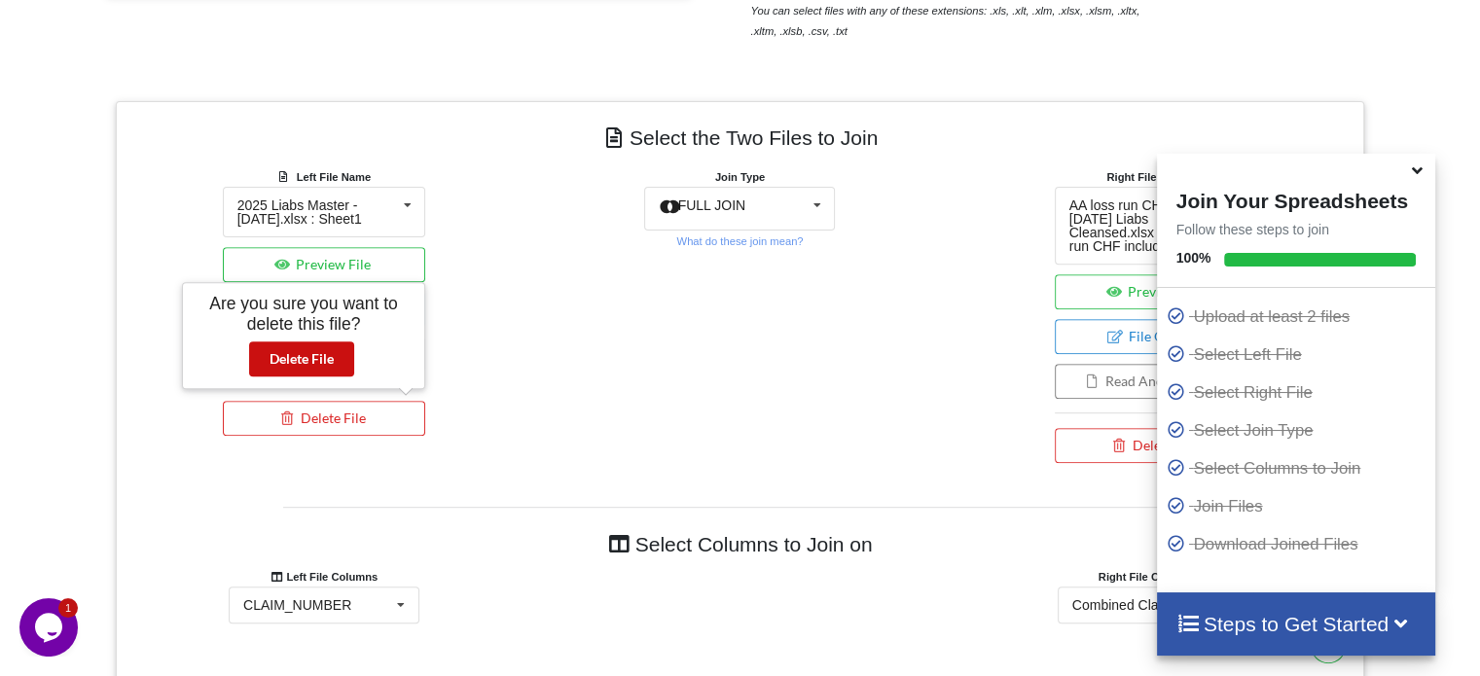
click at [300, 356] on button "Delete File" at bounding box center [301, 358] width 105 height 35
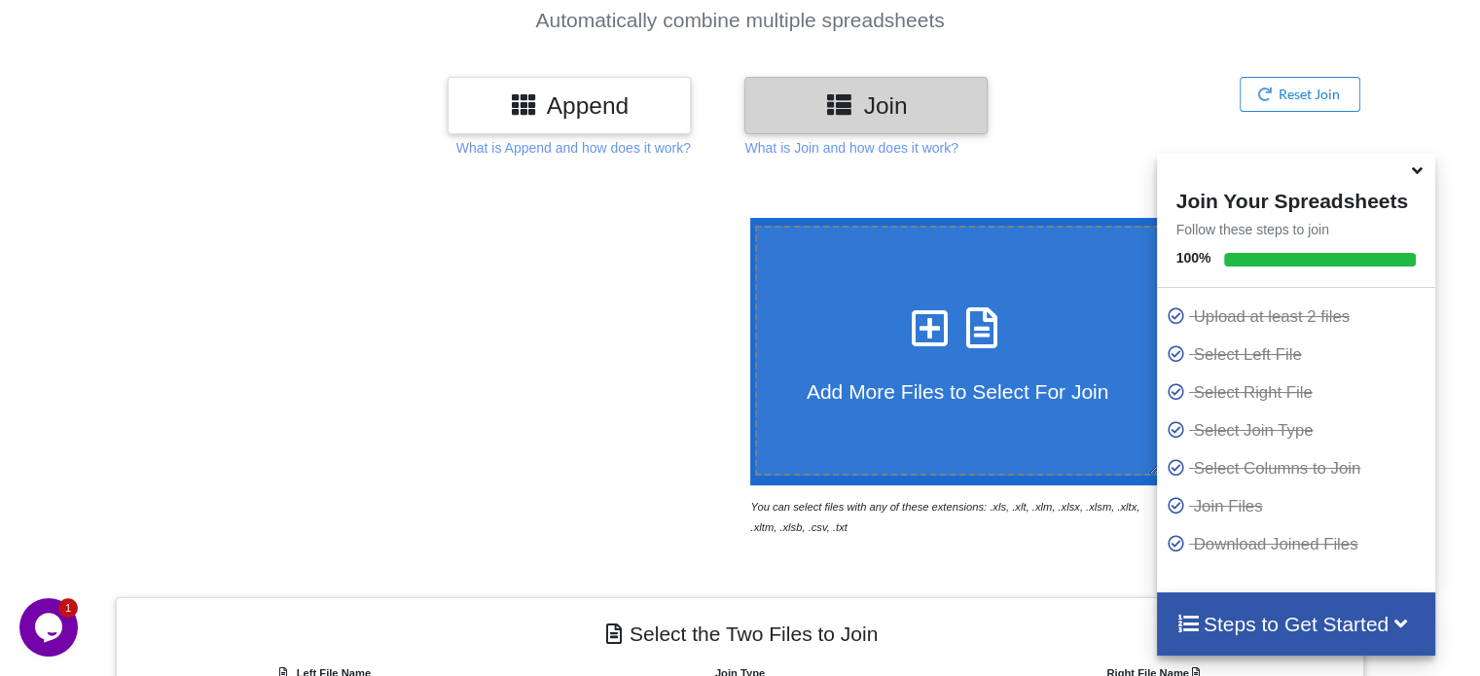
scroll to position [190, 0]
click at [867, 379] on span "Add More Files to Select For Join" at bounding box center [957, 390] width 302 height 22
click at [745, 217] on input "Add More Files to Select For Join" at bounding box center [745, 217] width 0 height 0
type input "C:\fakepath\2025 Liabs Master - [DATE].xlsx"
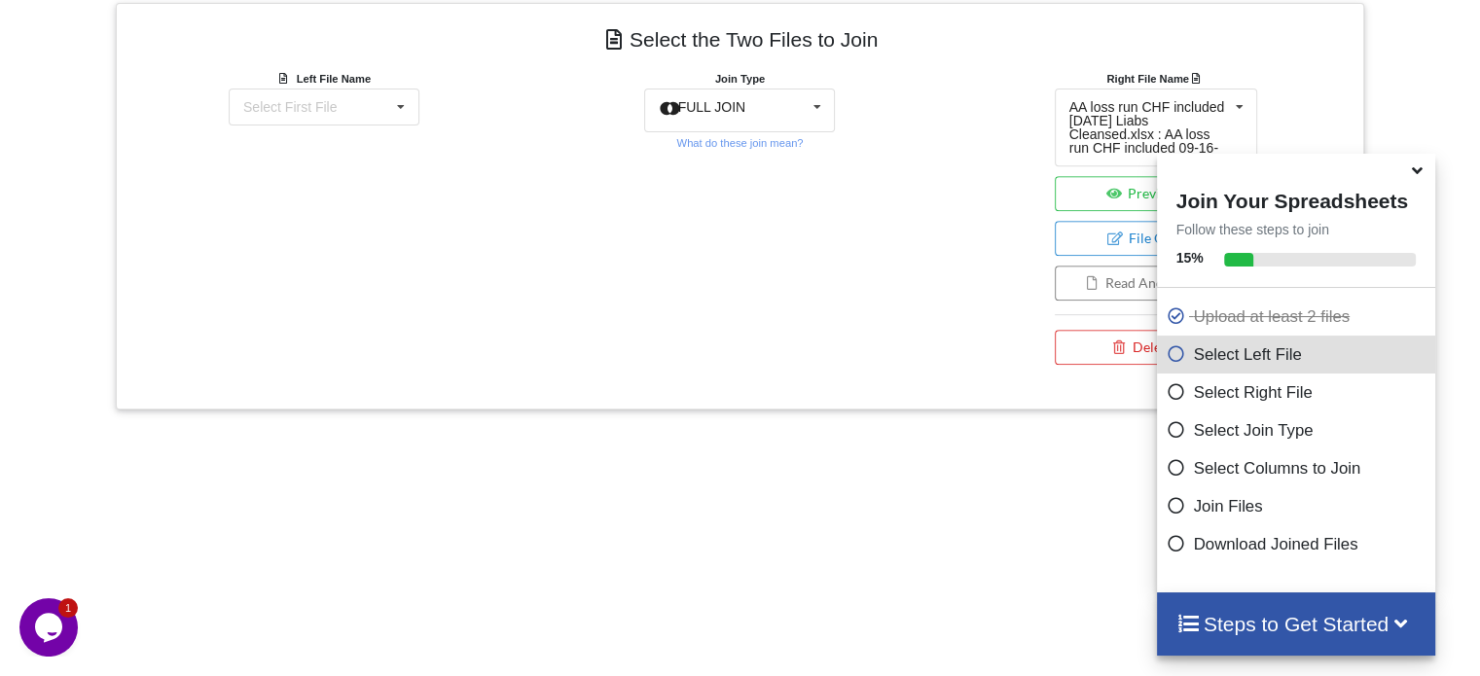
scroll to position [784, 0]
click at [396, 101] on icon at bounding box center [400, 107] width 29 height 36
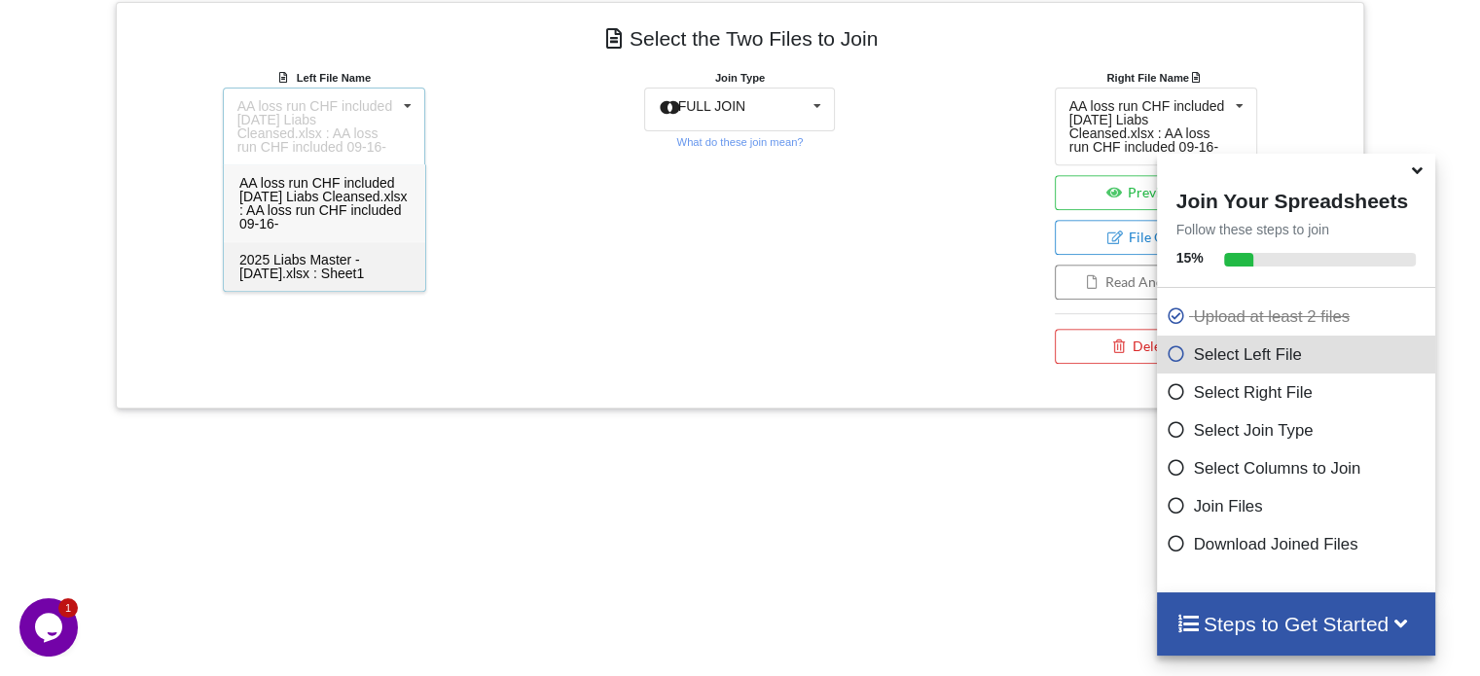
click at [314, 273] on span "2025 Liabs Master - [DATE].xlsx : Sheet1" at bounding box center [301, 266] width 125 height 29
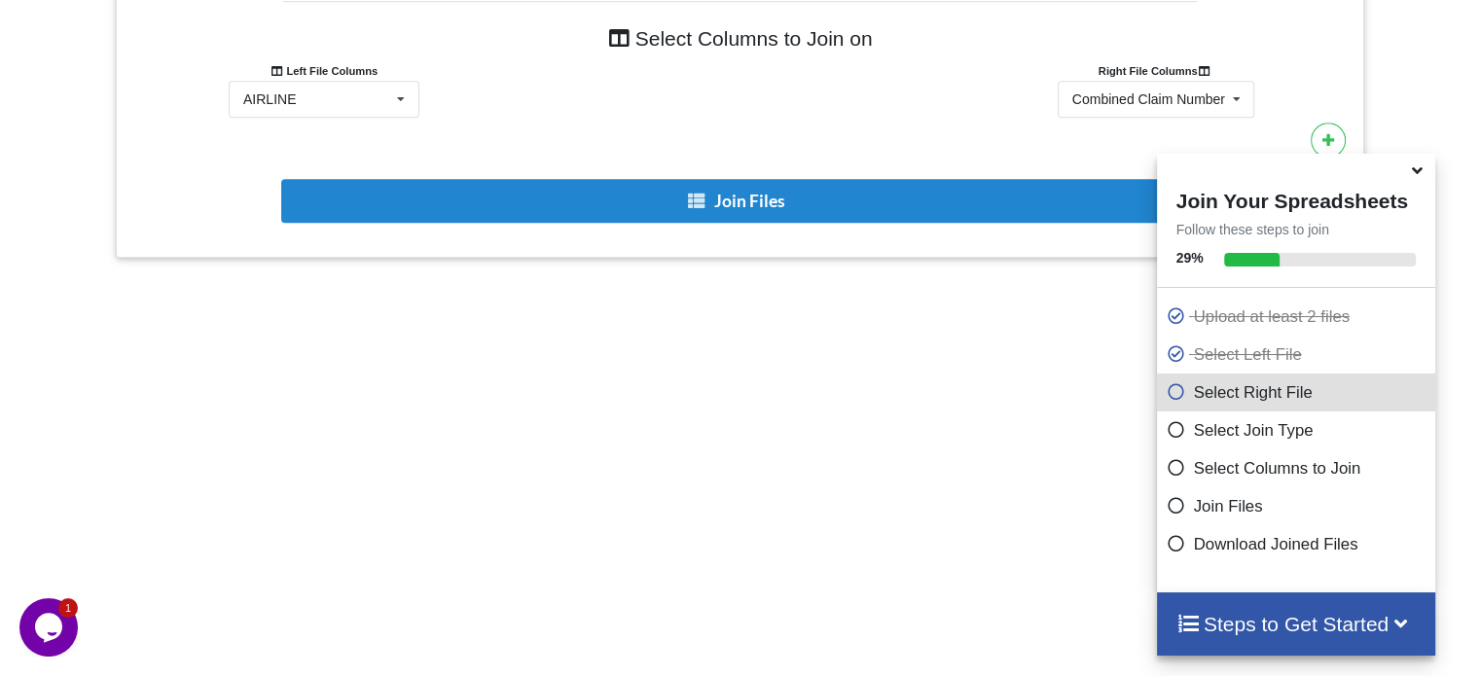
scroll to position [1230, 0]
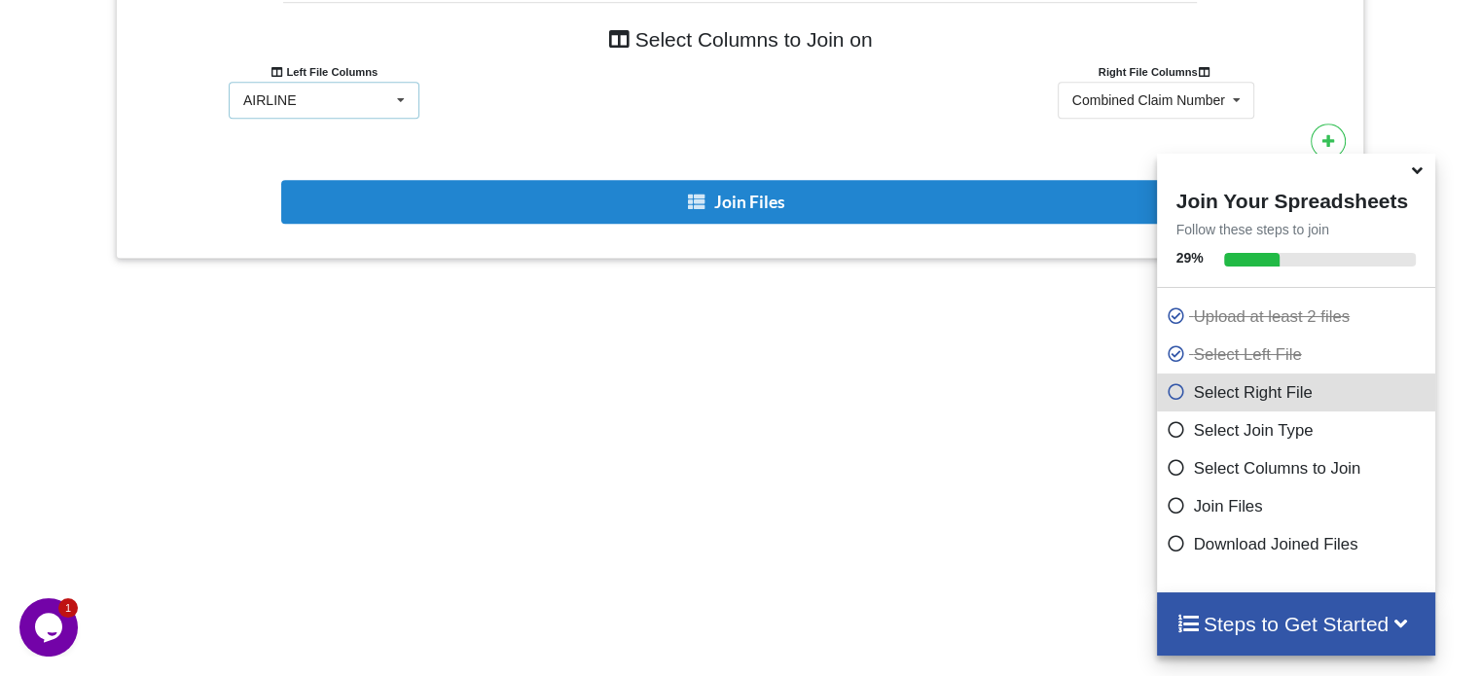
click at [397, 96] on icon at bounding box center [400, 101] width 29 height 36
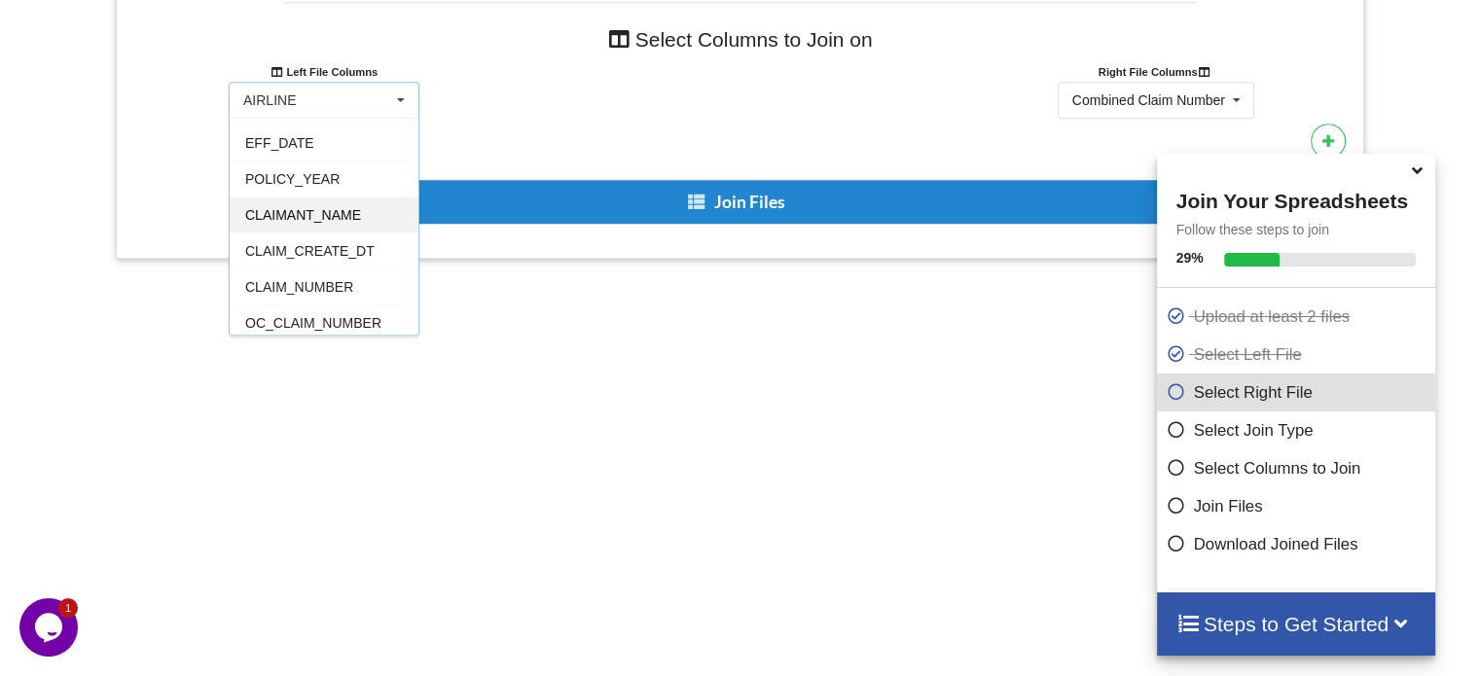
scroll to position [66, 0]
click at [291, 285] on span "CLAIM_NUMBER" at bounding box center [299, 286] width 108 height 16
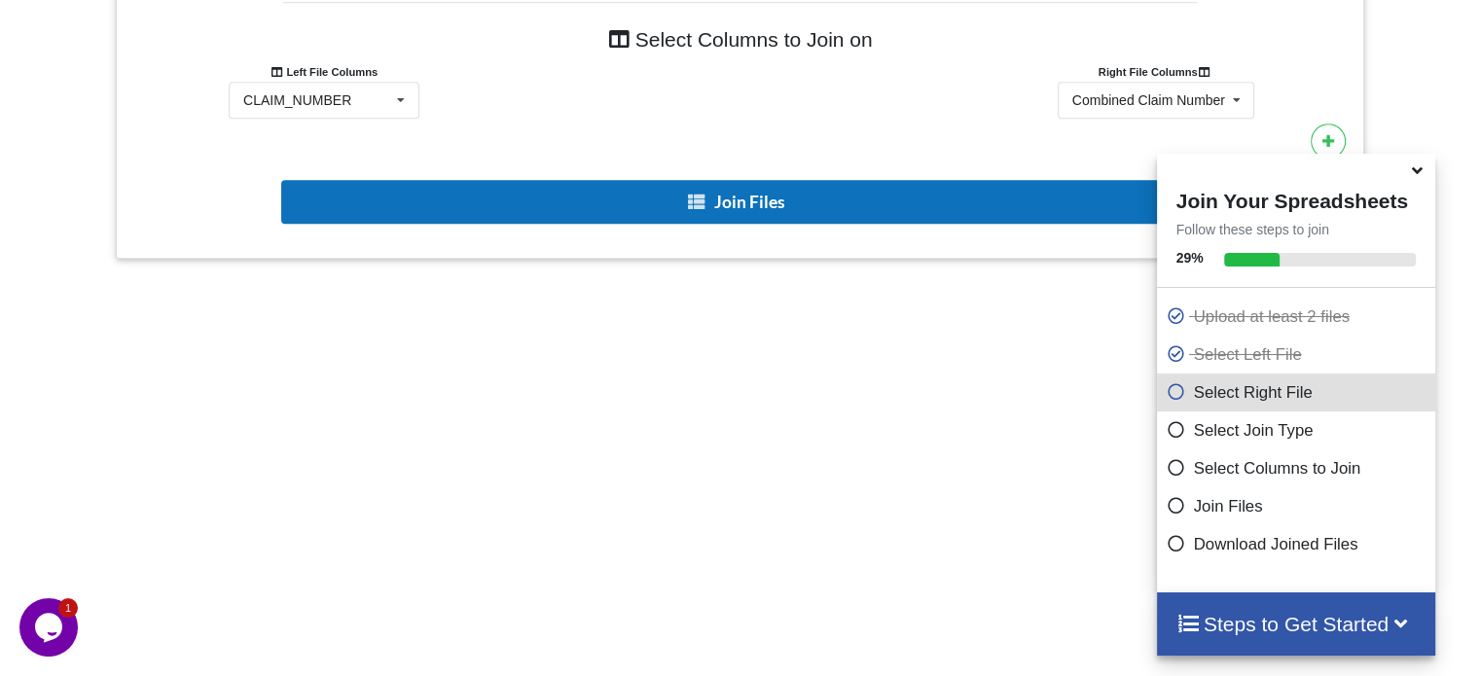
click at [548, 205] on button "Join Files" at bounding box center [737, 202] width 913 height 44
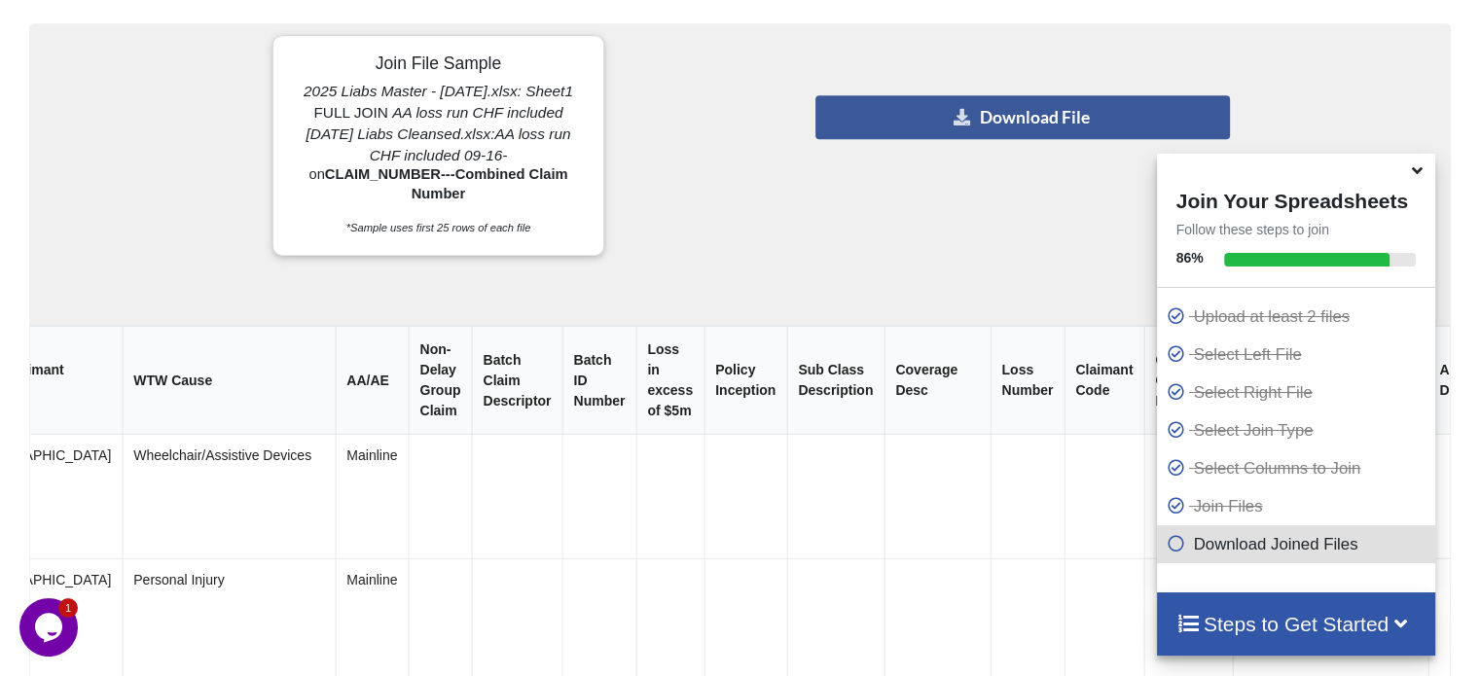
scroll to position [0, 3917]
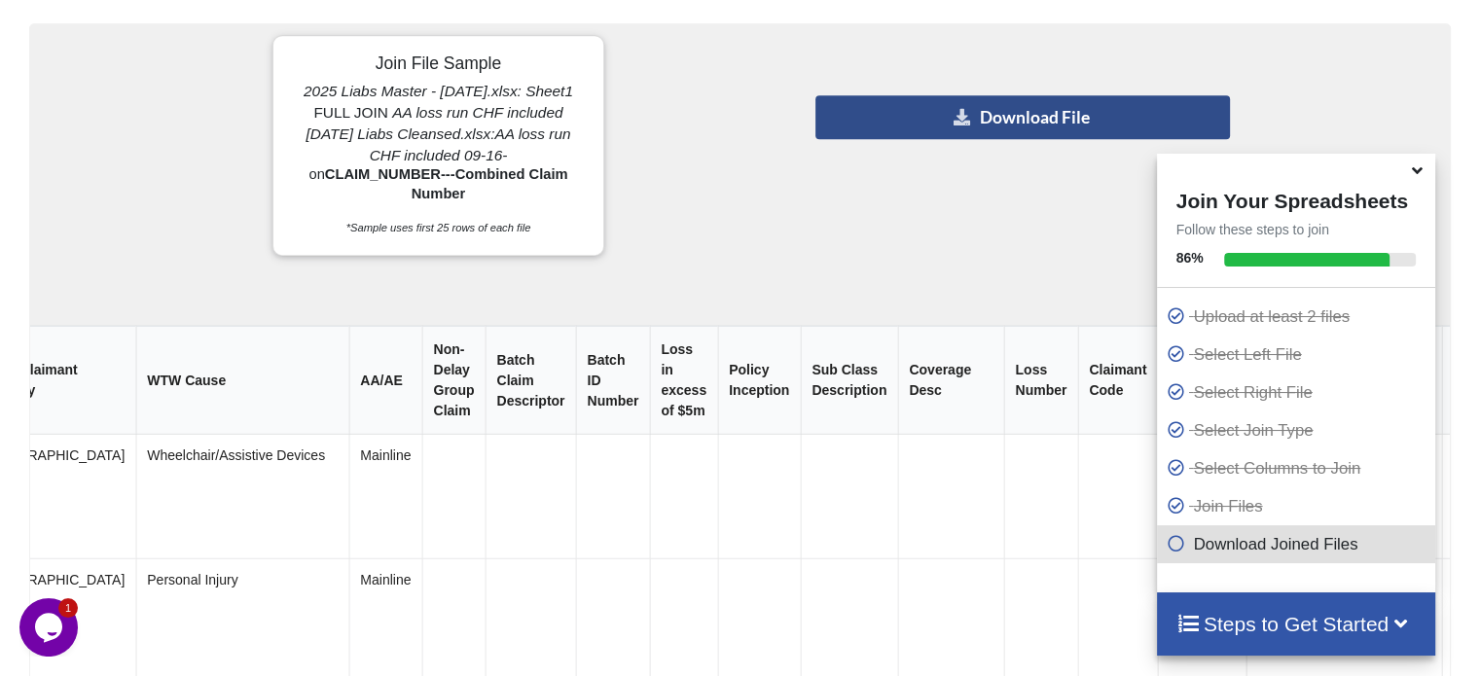
click at [1040, 124] on button "Download File" at bounding box center [1021, 117] width 413 height 44
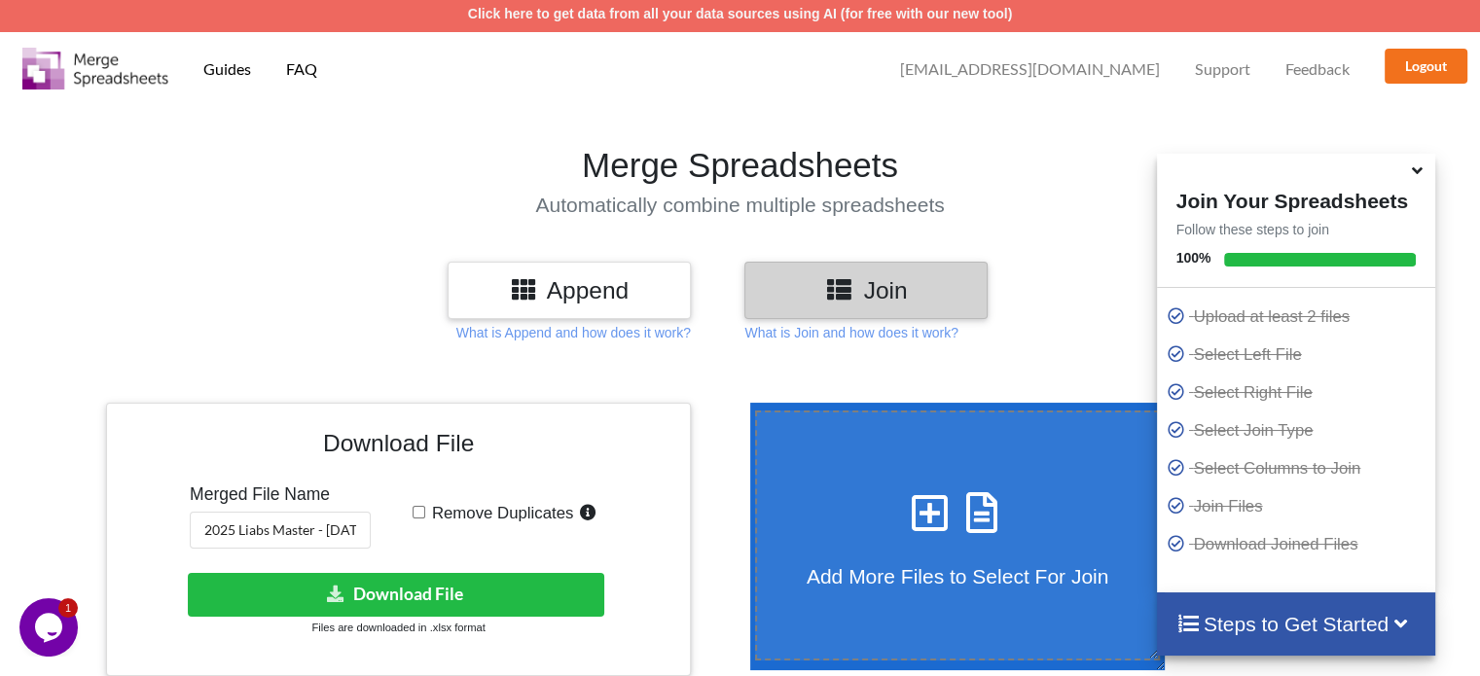
scroll to position [0, 0]
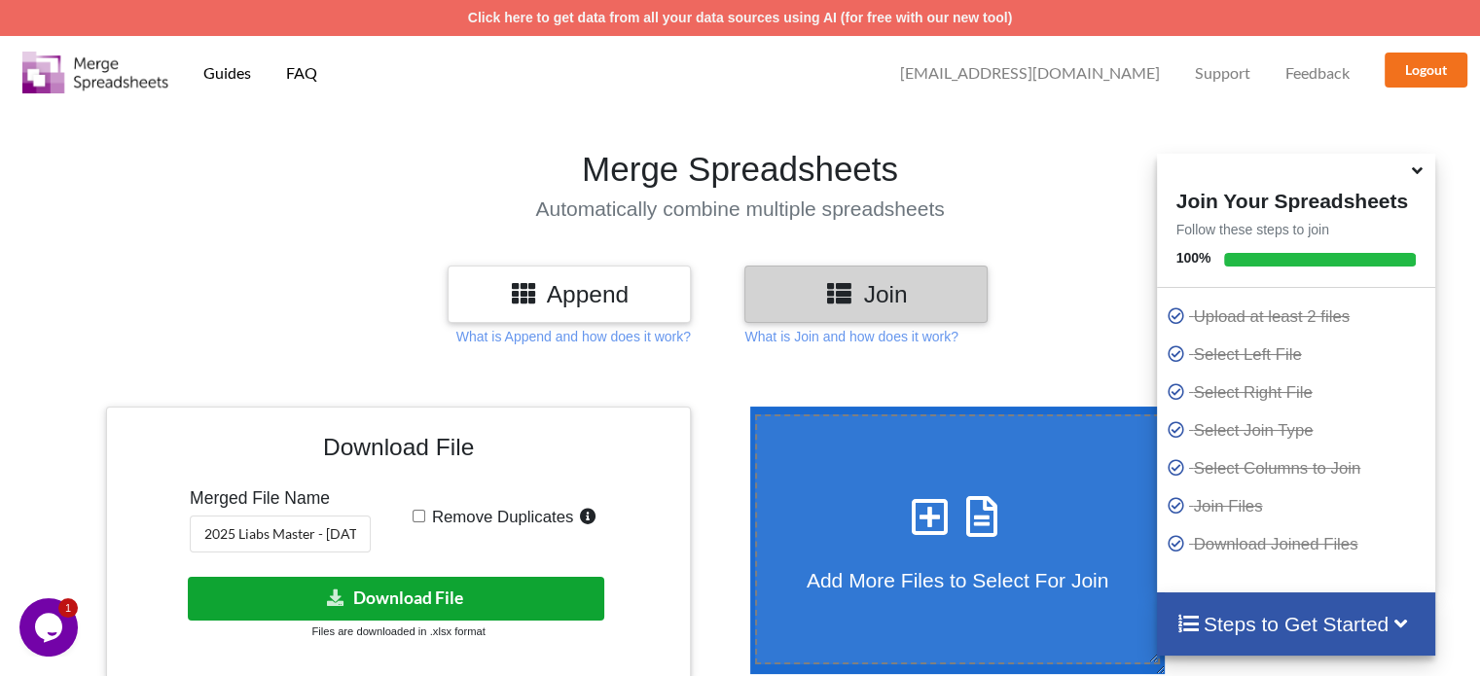
click at [436, 604] on button "Download File" at bounding box center [396, 599] width 416 height 44
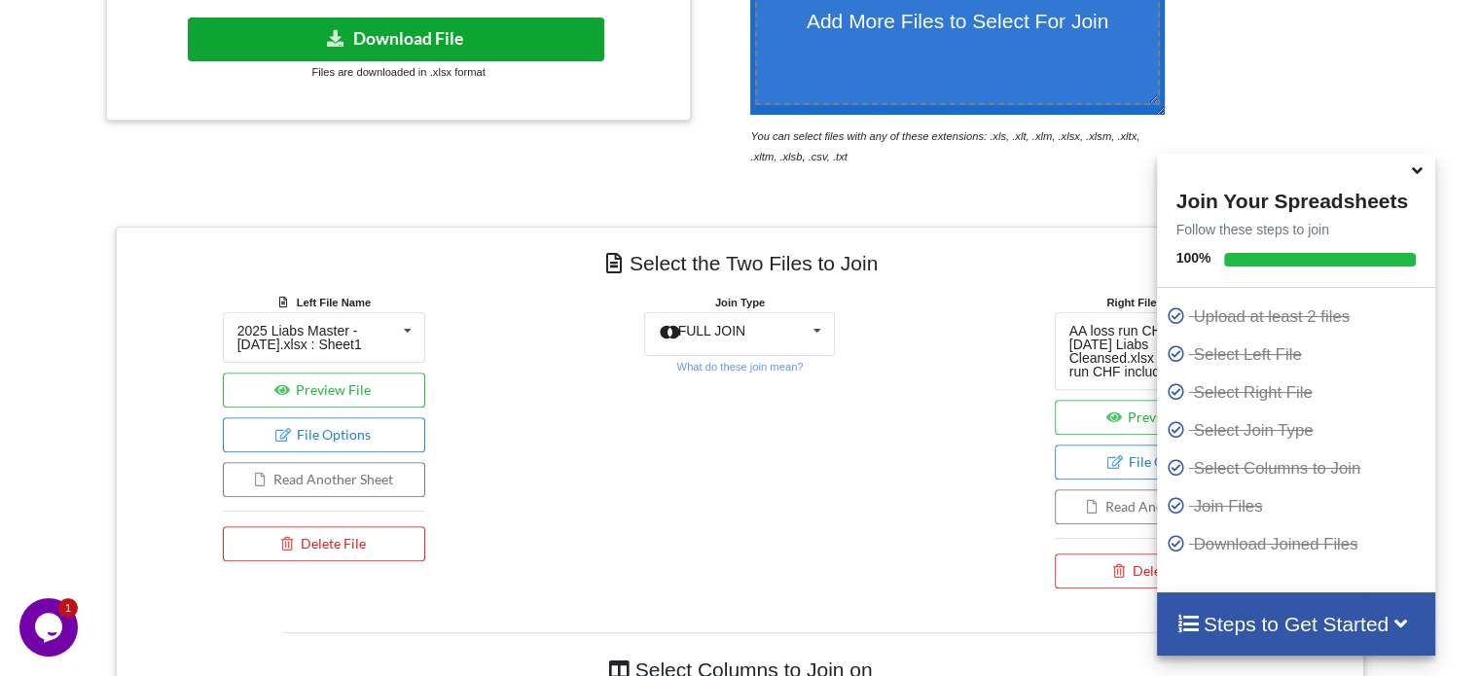
scroll to position [578, 0]
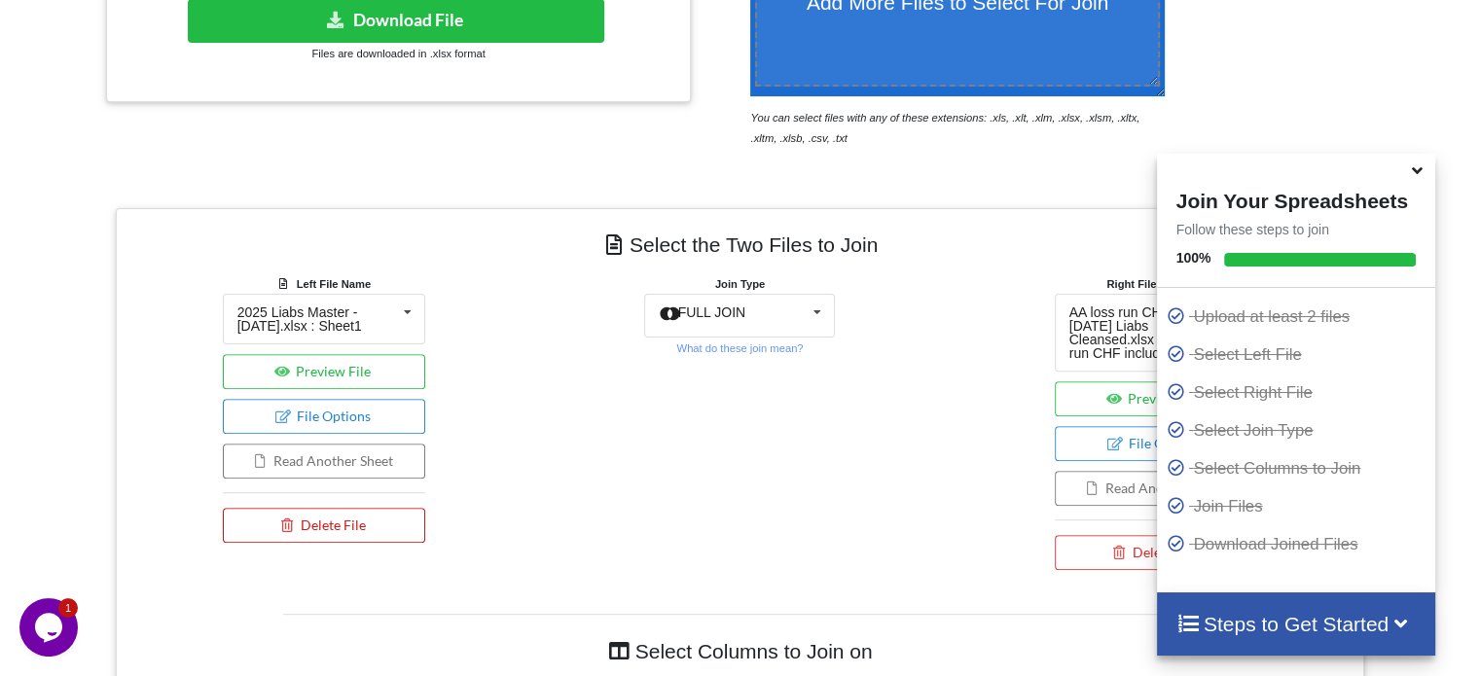
click at [372, 519] on button "Delete File" at bounding box center [324, 525] width 203 height 35
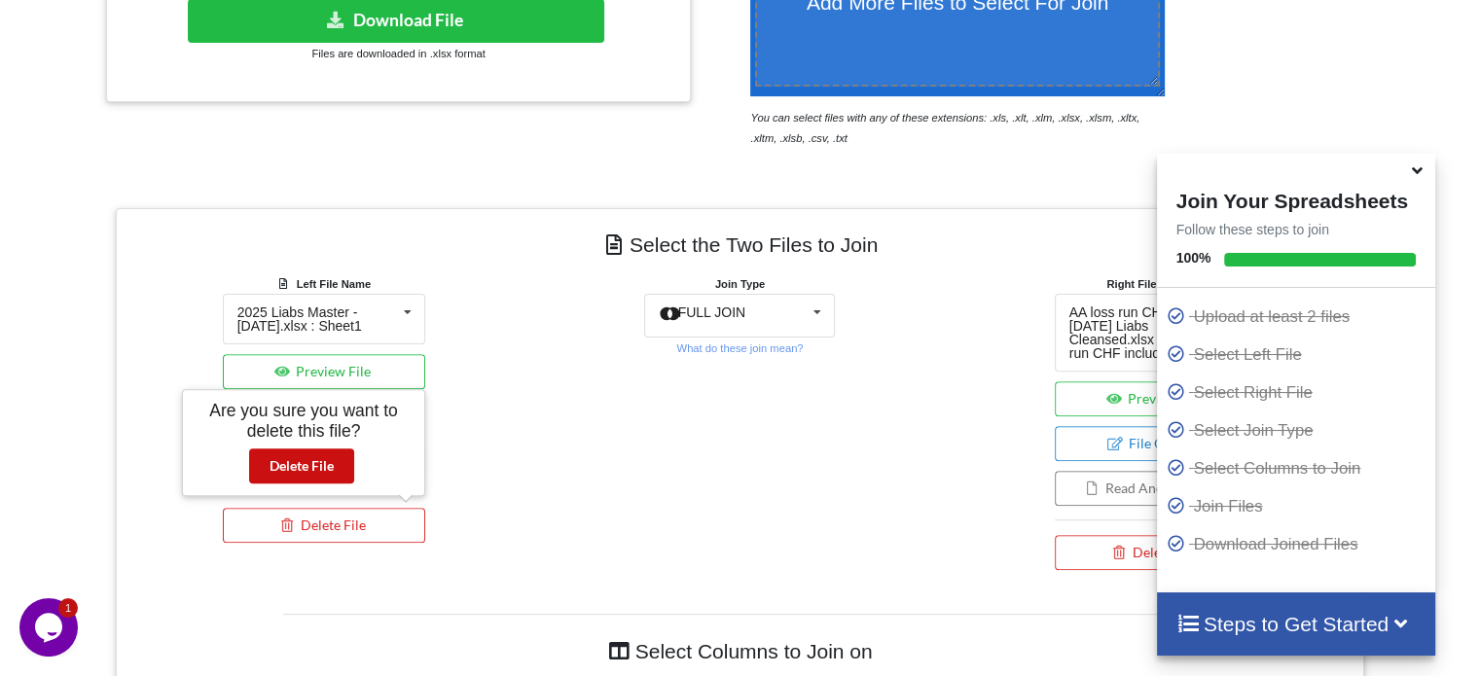
click at [315, 470] on button "Delete File" at bounding box center [301, 465] width 105 height 35
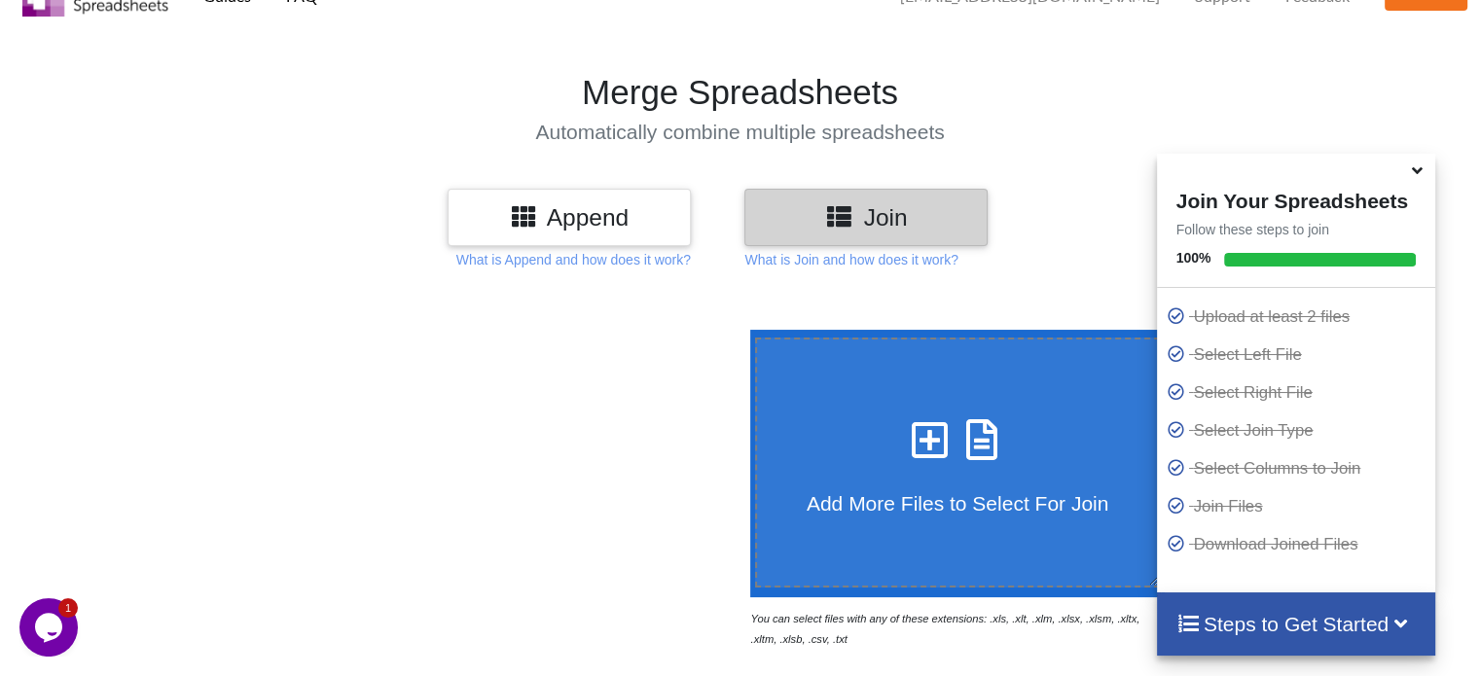
scroll to position [0, 0]
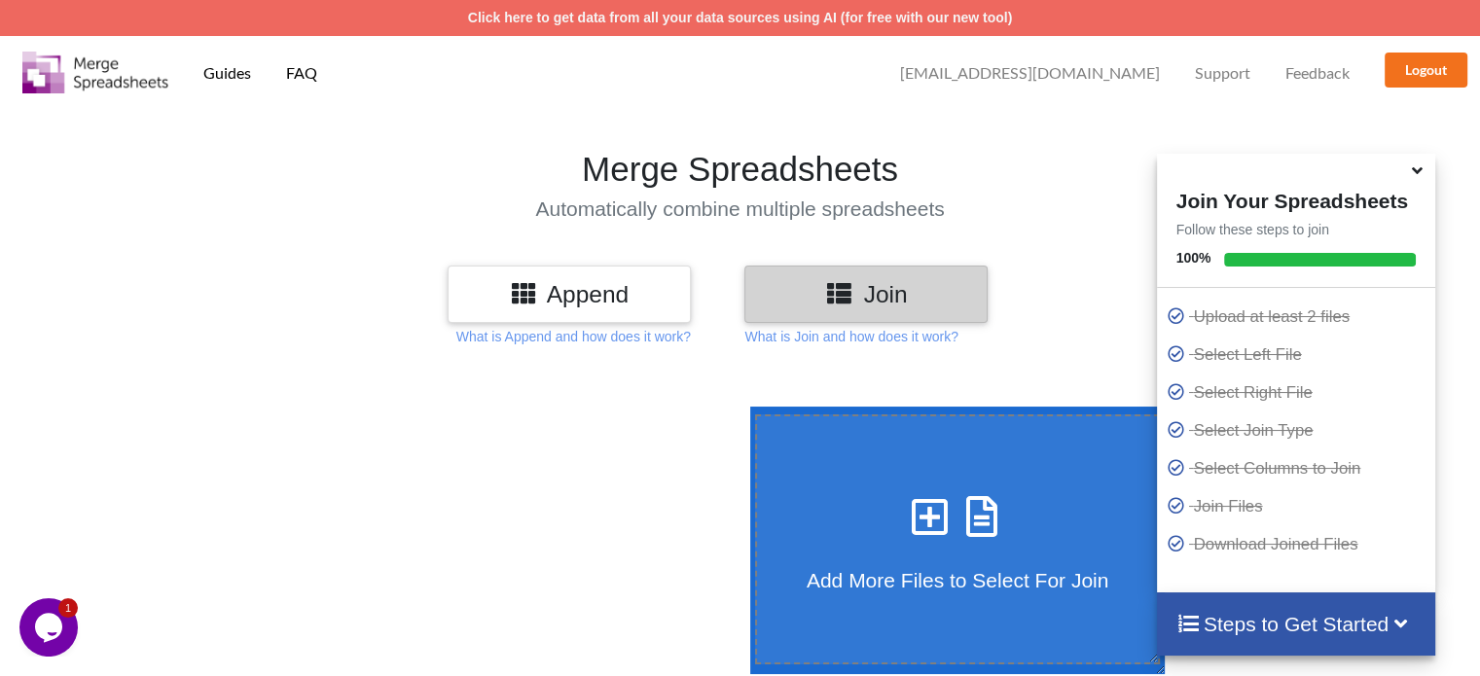
click at [877, 592] on label "Add More Files to Select For Join" at bounding box center [958, 539] width 406 height 250
click at [745, 407] on input "Add More Files to Select For Join" at bounding box center [745, 407] width 0 height 0
click at [853, 559] on h4 "Add More Files to Select For Join" at bounding box center [958, 568] width 402 height 49
click at [745, 407] on input "Add More Files to Select For Join" at bounding box center [745, 407] width 0 height 0
type input "C:\fakepath\2025 Liabs Master - [DATE].xlsx"
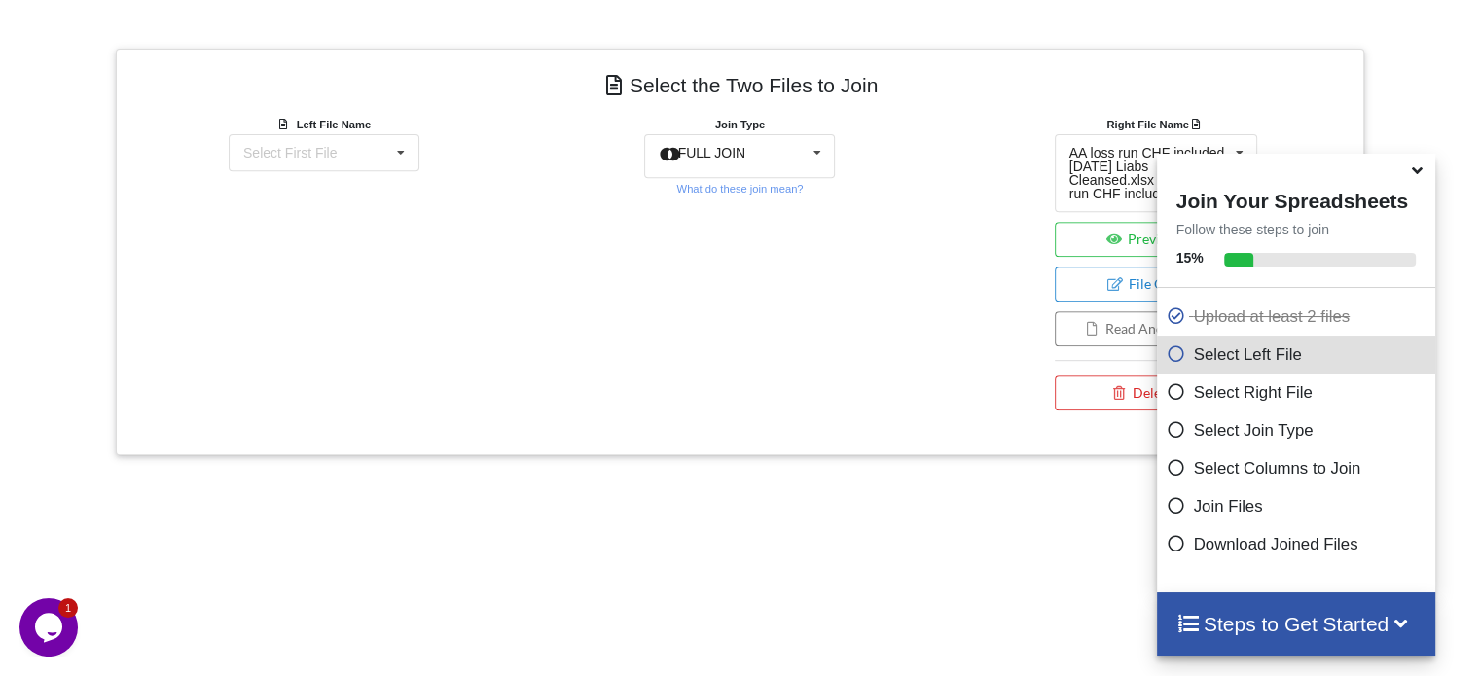
scroll to position [784, 0]
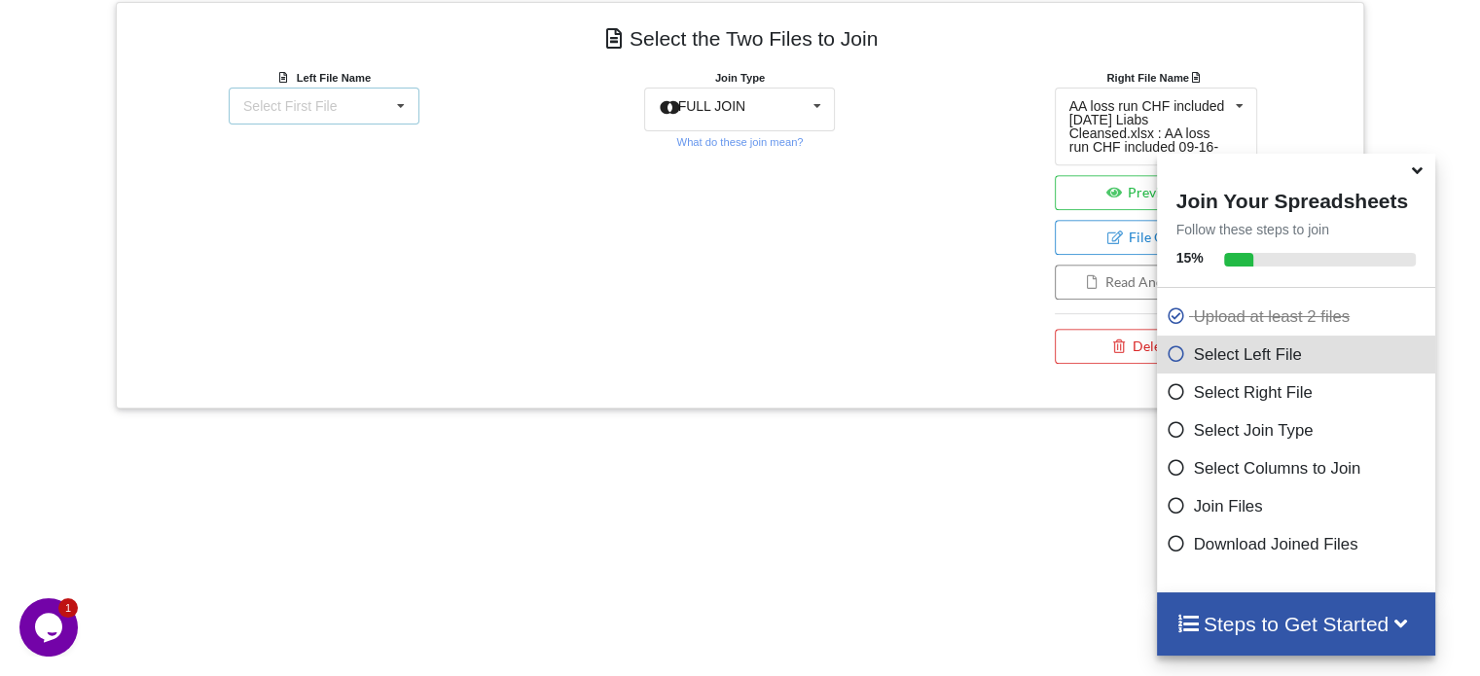
click at [405, 100] on icon at bounding box center [400, 107] width 29 height 36
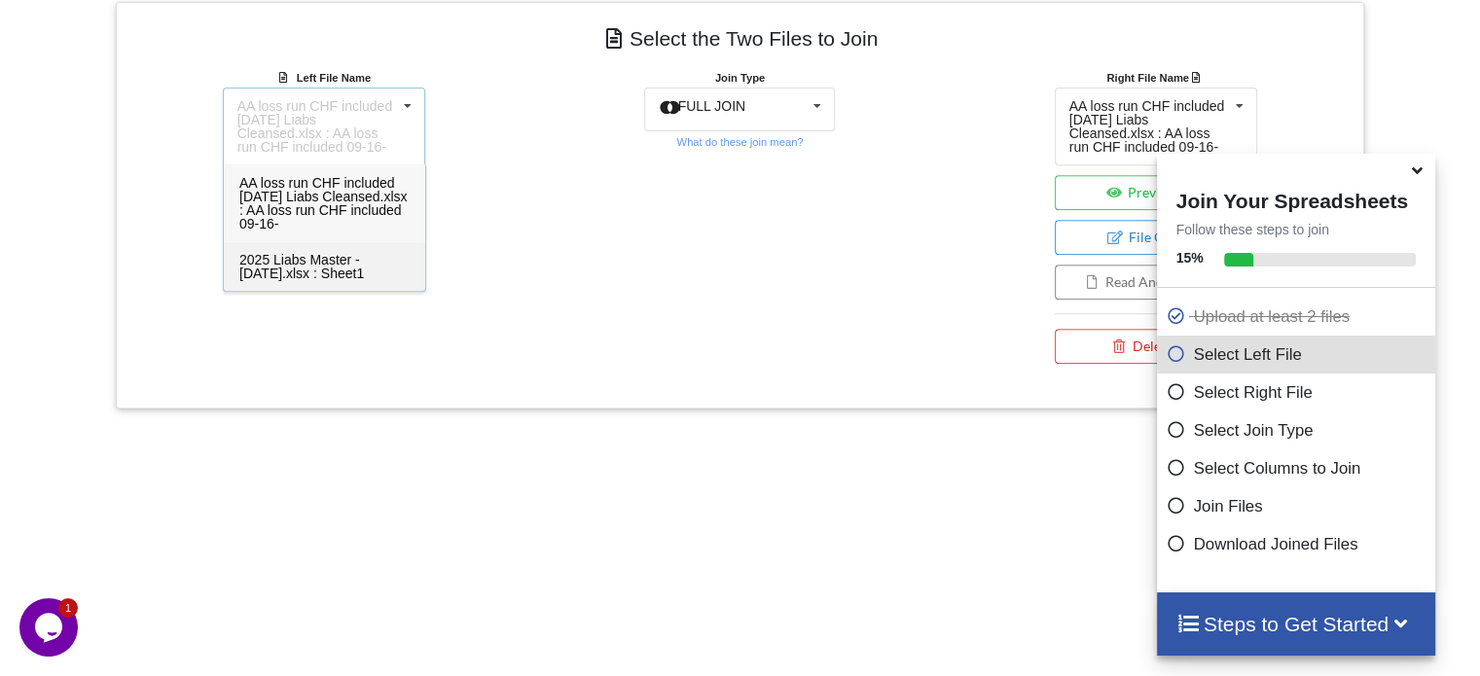
click at [342, 268] on div "2025 Liabs Master - [DATE].xlsx : Sheet1" at bounding box center [324, 266] width 201 height 50
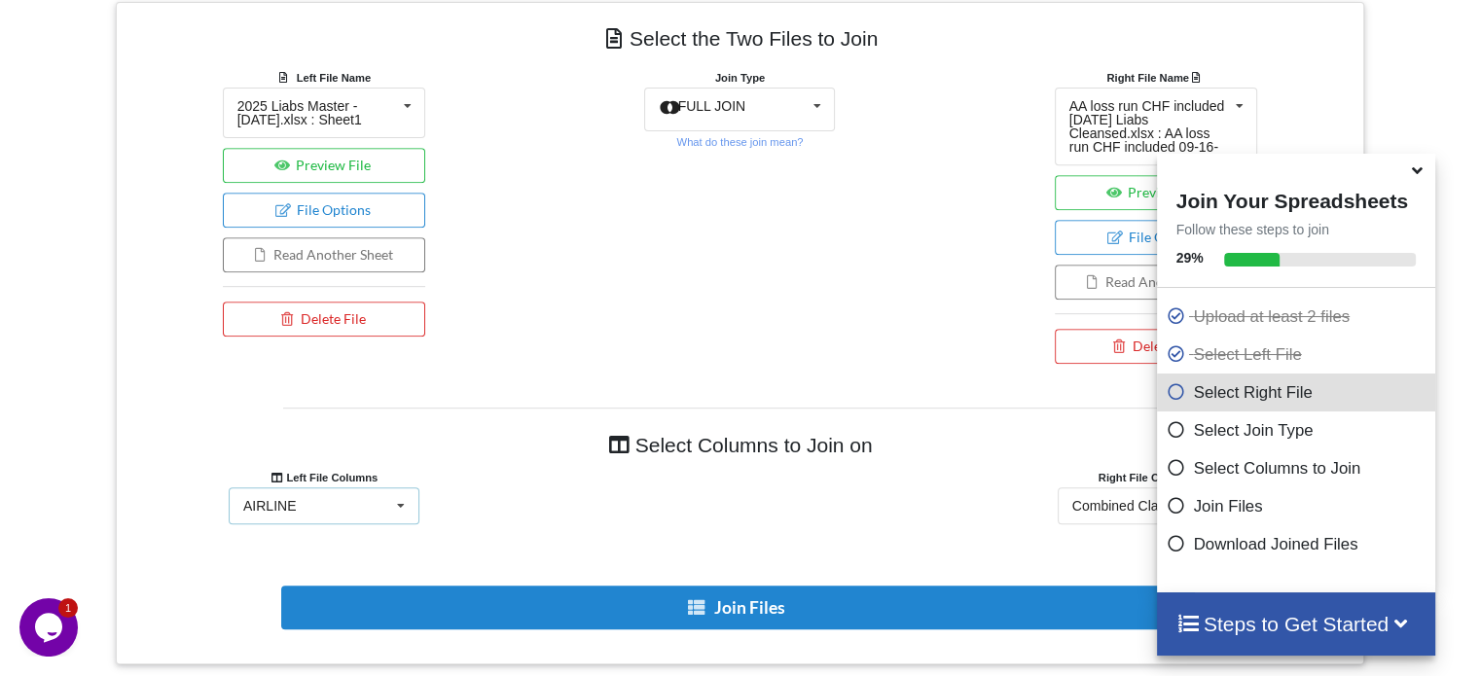
click at [404, 508] on icon at bounding box center [400, 506] width 29 height 36
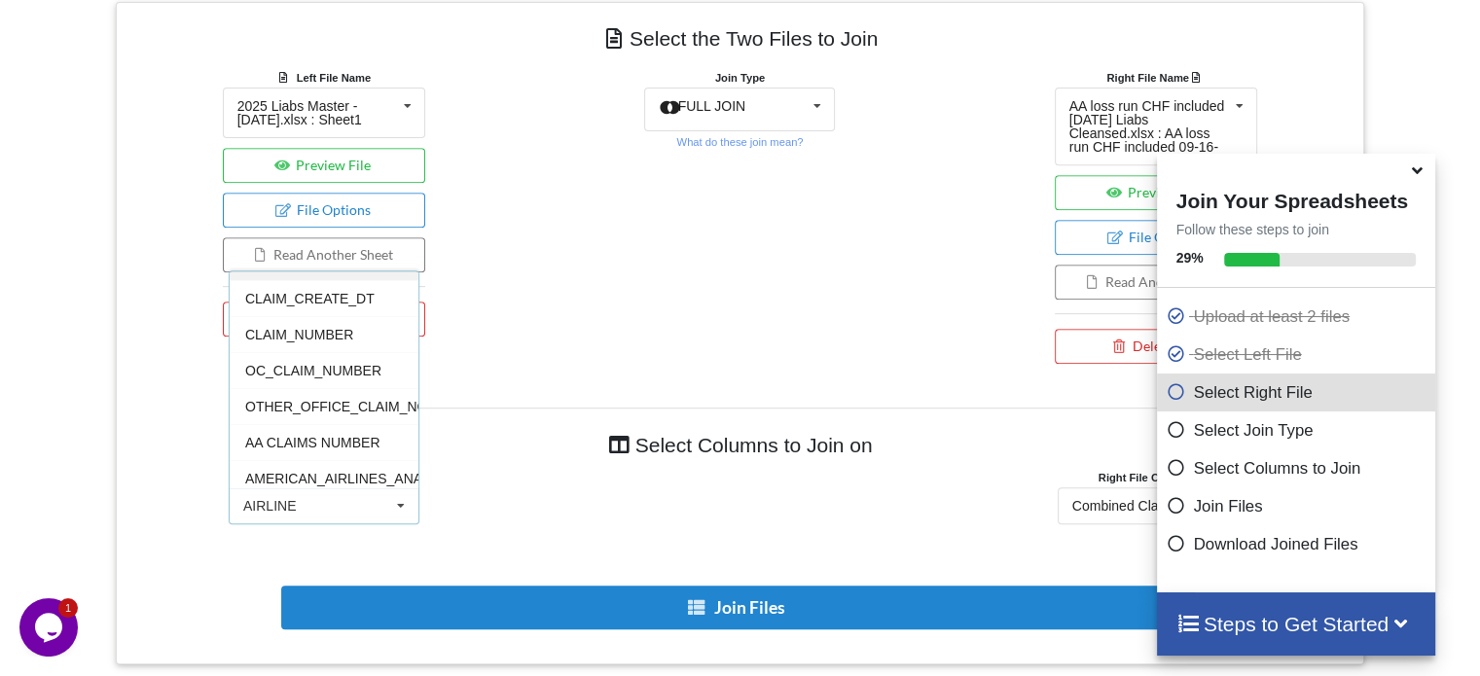
scroll to position [142, 0]
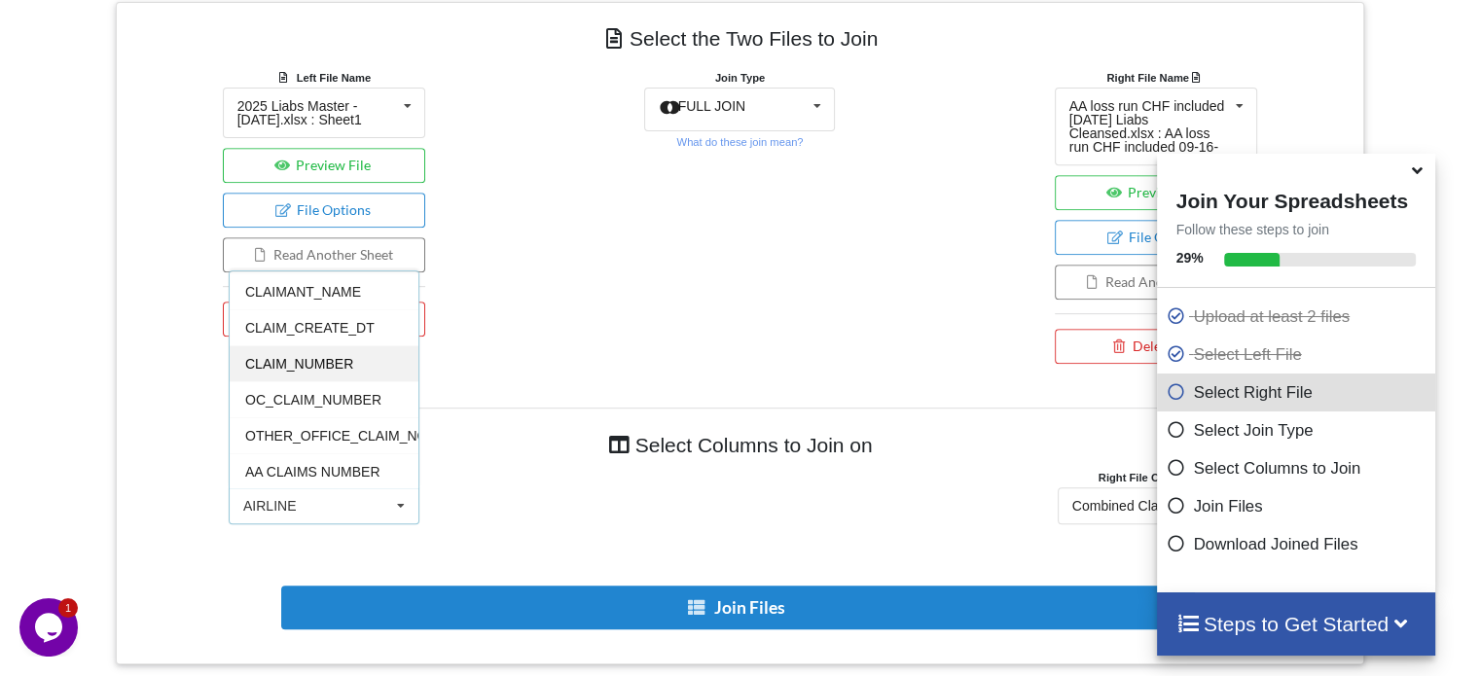
click at [315, 356] on span "CLAIM_NUMBER" at bounding box center [299, 364] width 108 height 16
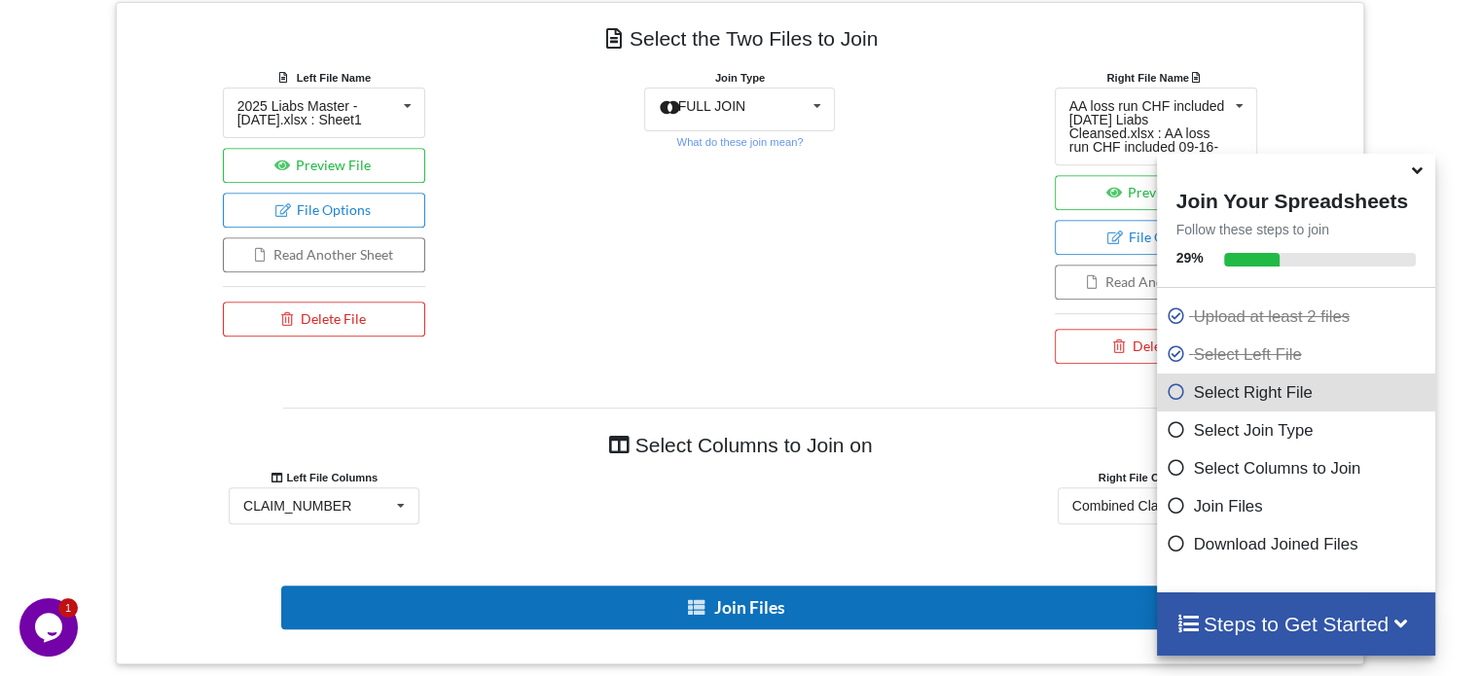
click at [813, 614] on button "Join Files" at bounding box center [737, 608] width 913 height 44
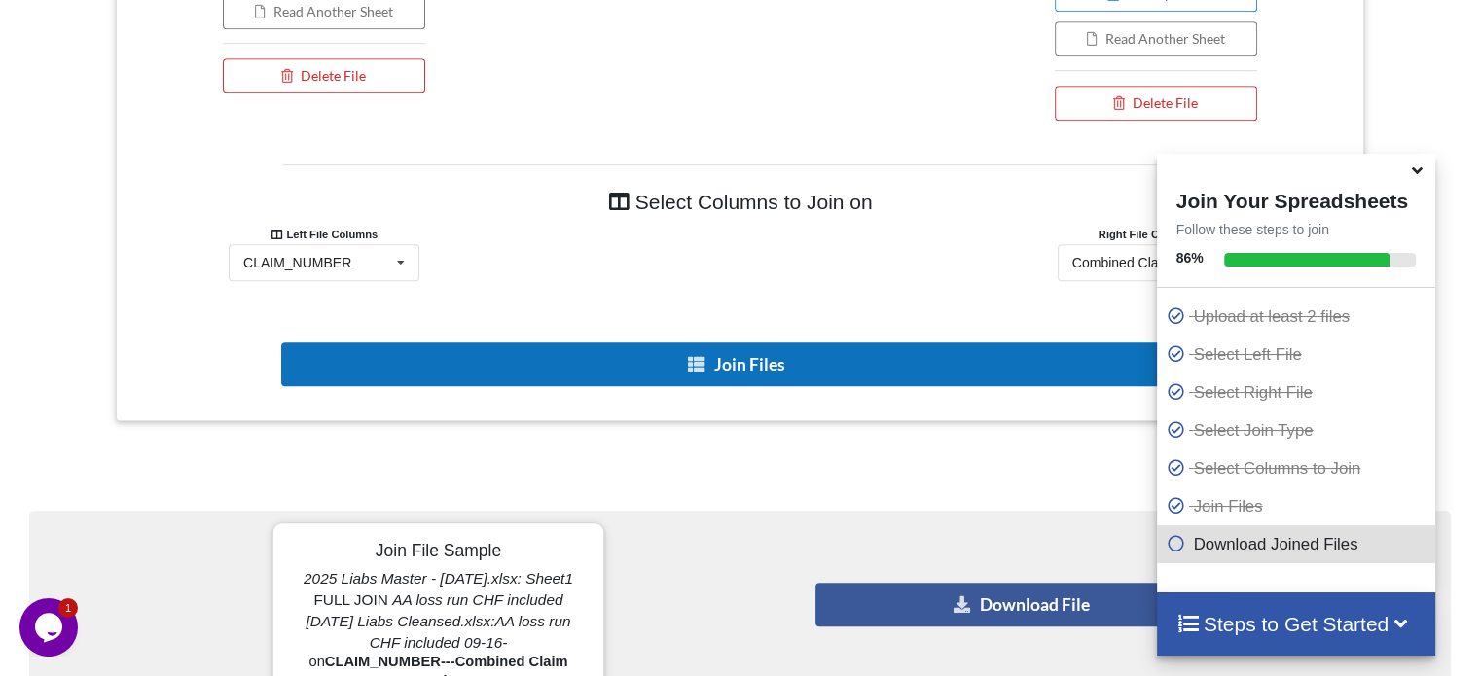
scroll to position [1070, 0]
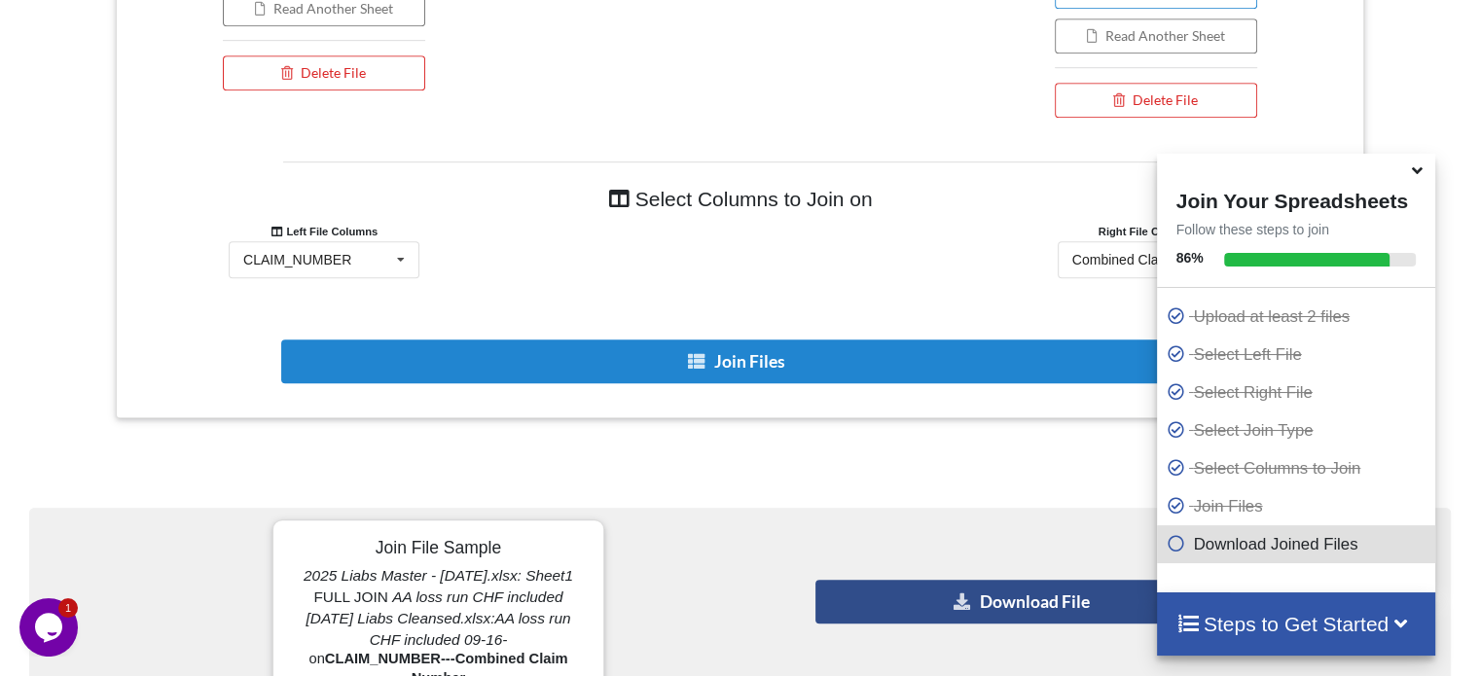
click at [900, 616] on button "Download File" at bounding box center [1021, 602] width 413 height 44
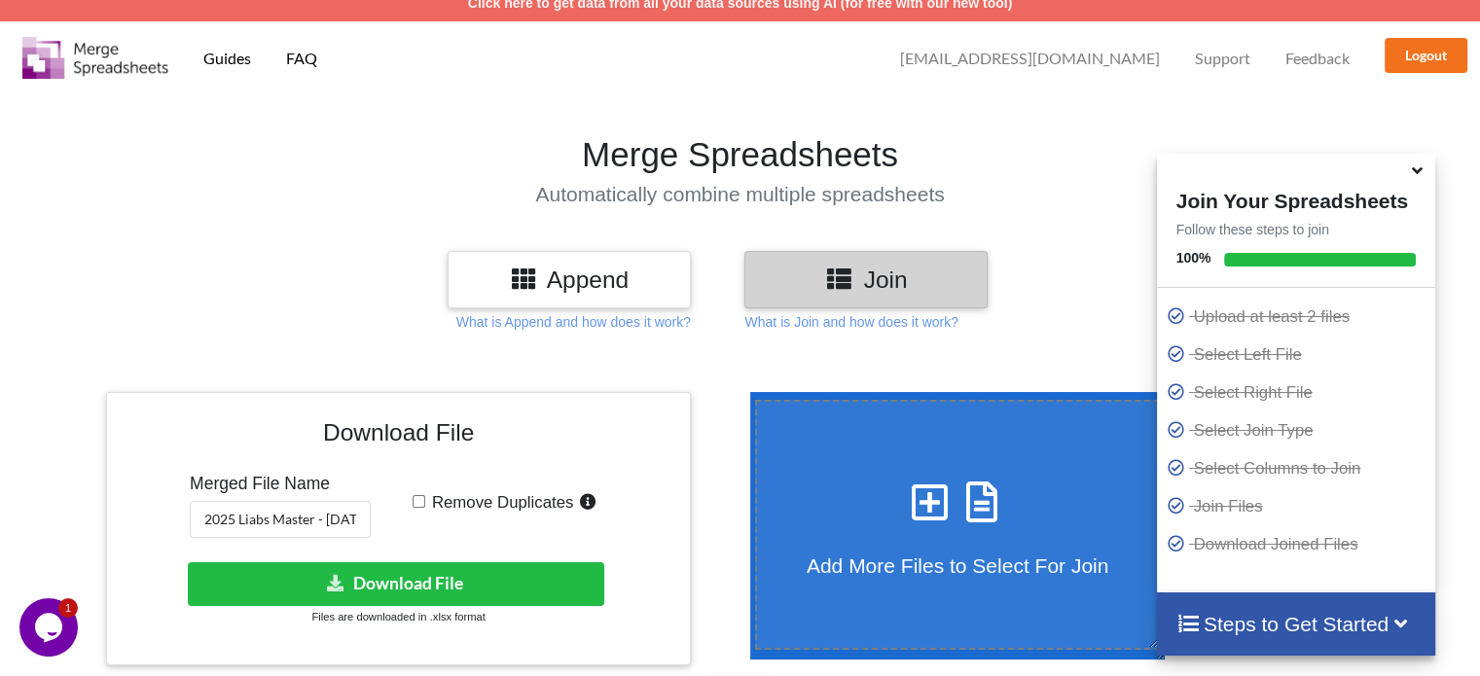
scroll to position [0, 0]
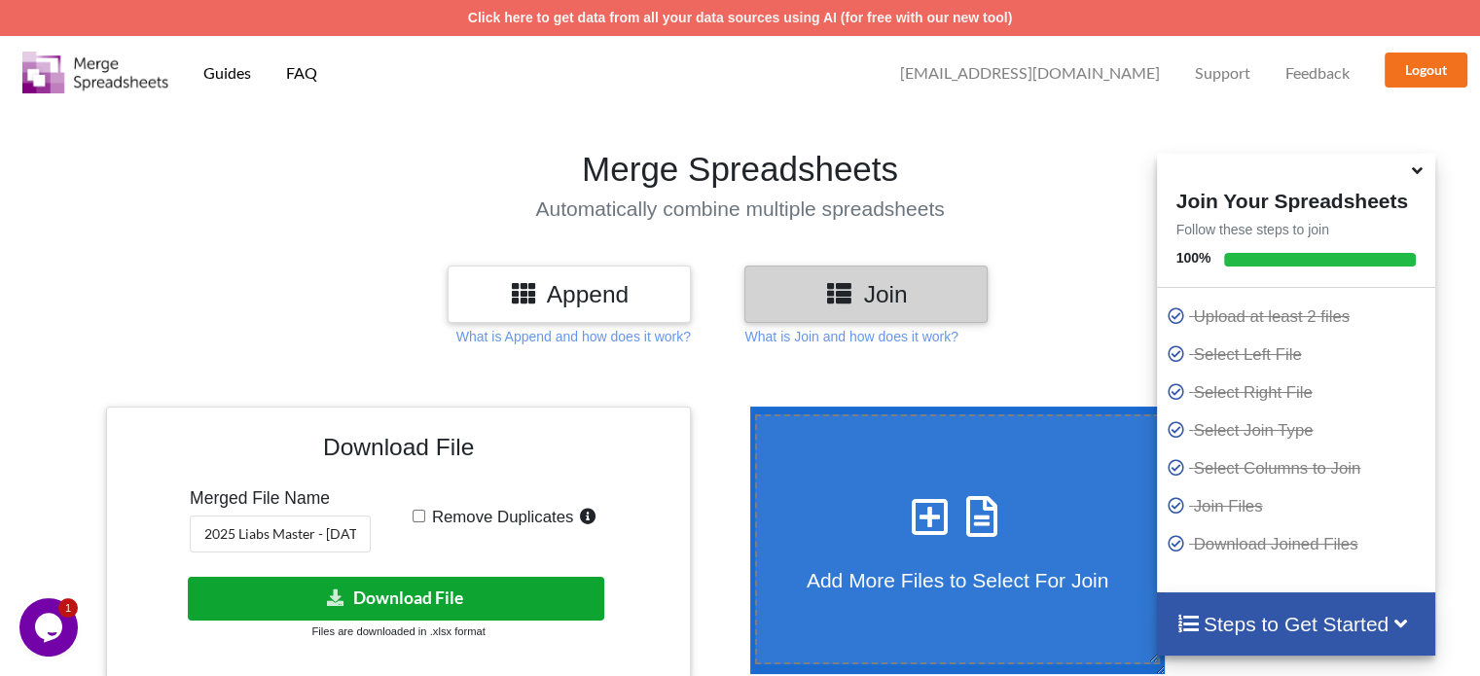
click at [514, 603] on button "Download File" at bounding box center [396, 599] width 416 height 44
